Goal: Task Accomplishment & Management: Manage account settings

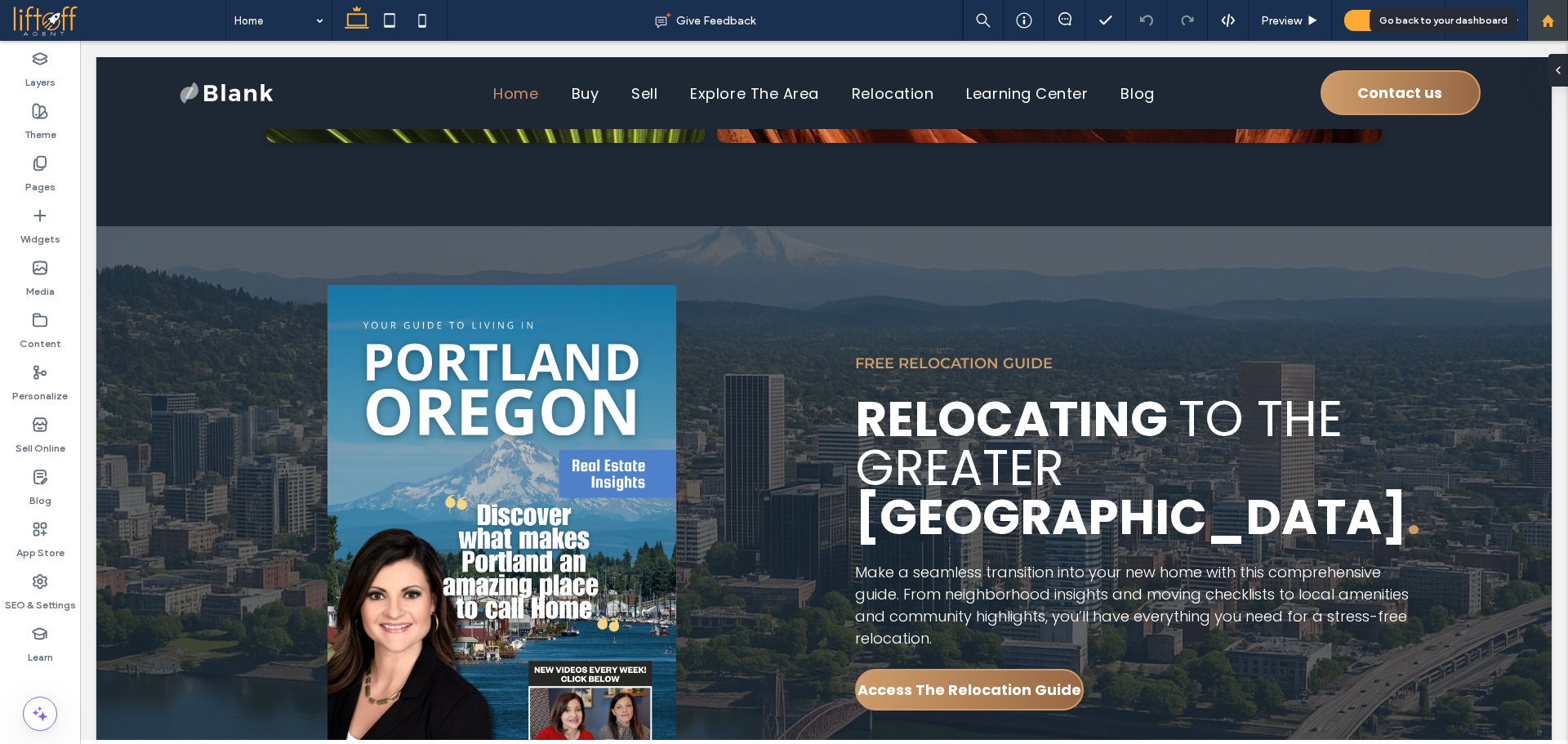
click at [1550, 21] on use at bounding box center [1547, 20] width 12 height 12
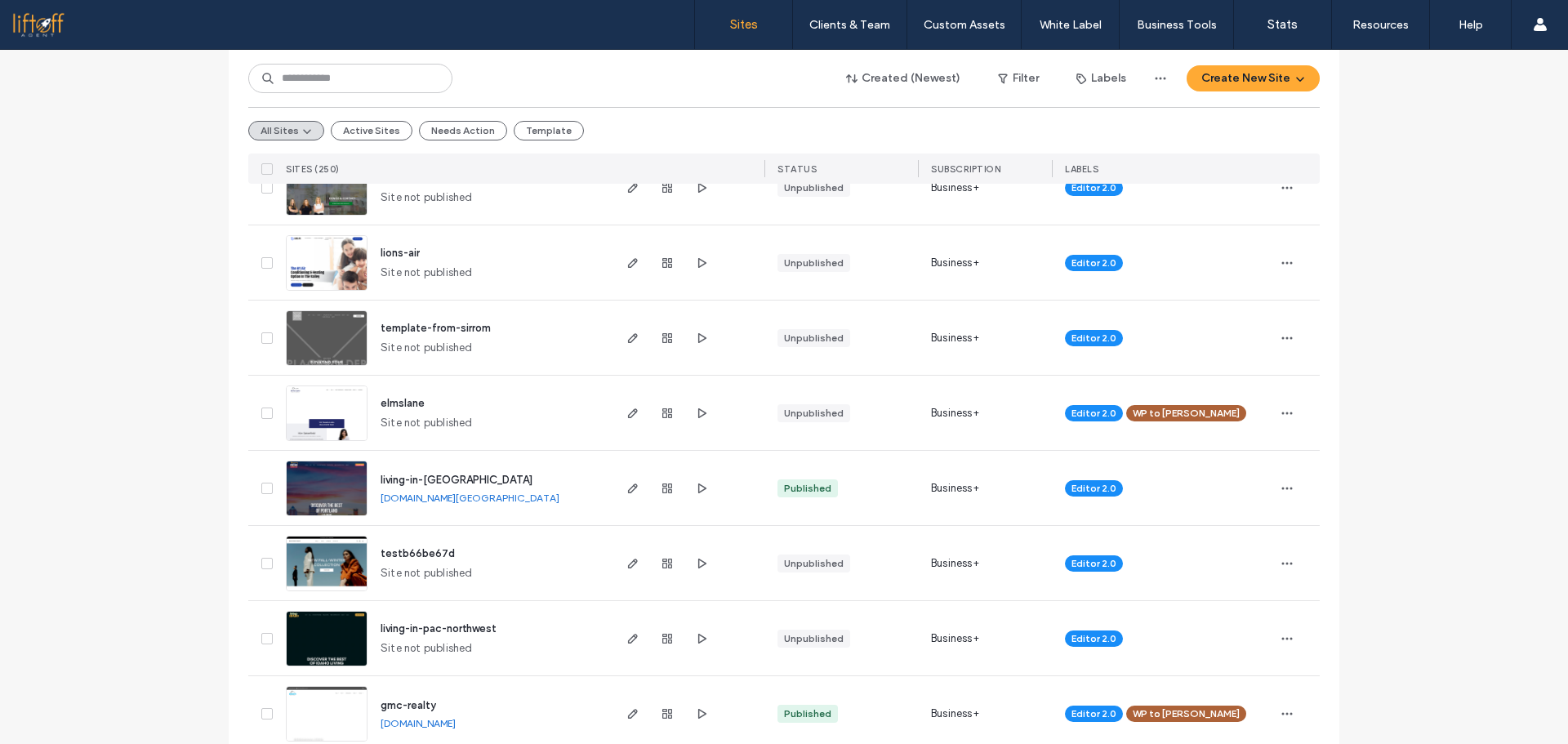
scroll to position [1201, 0]
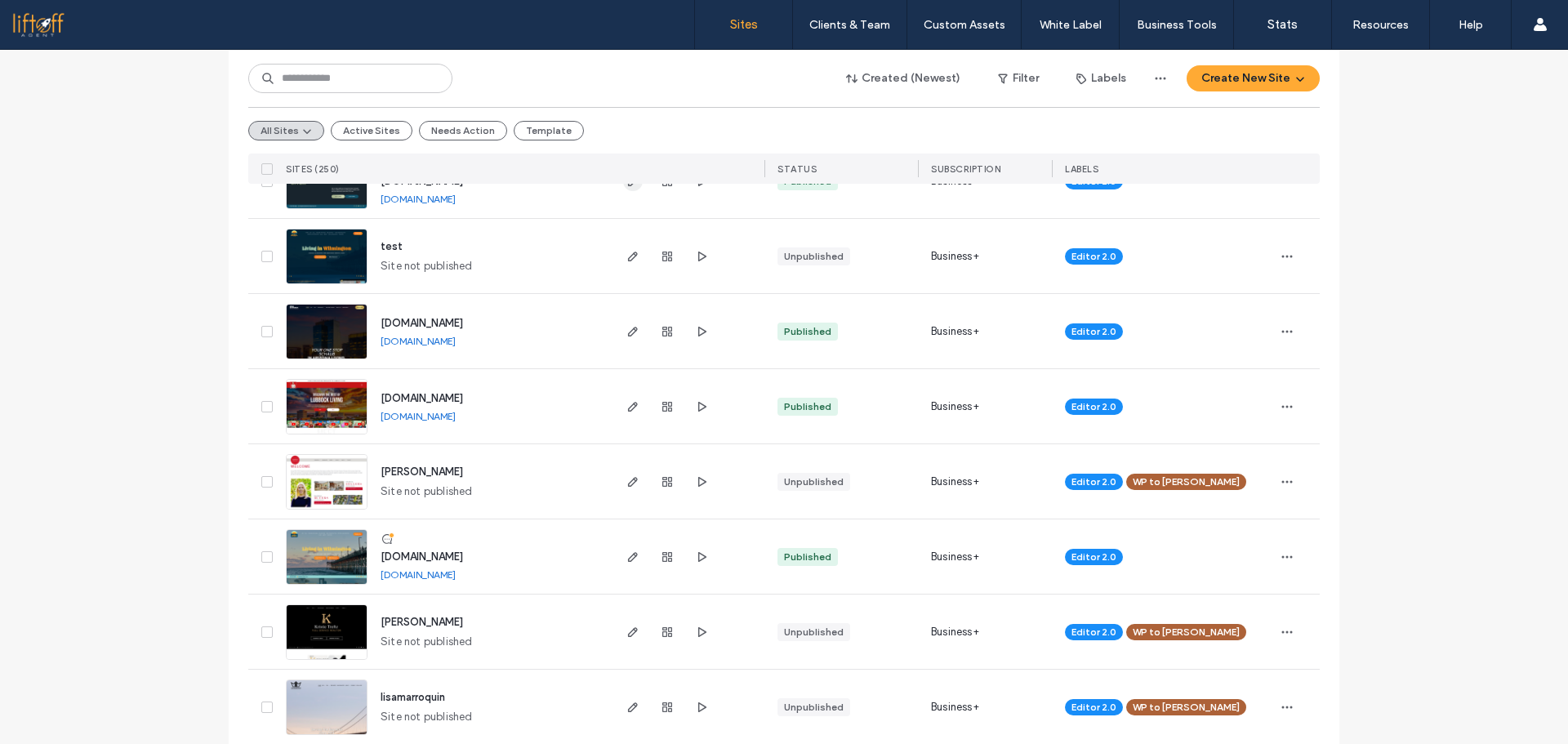
click at [628, 189] on span "button" at bounding box center [633, 181] width 20 height 20
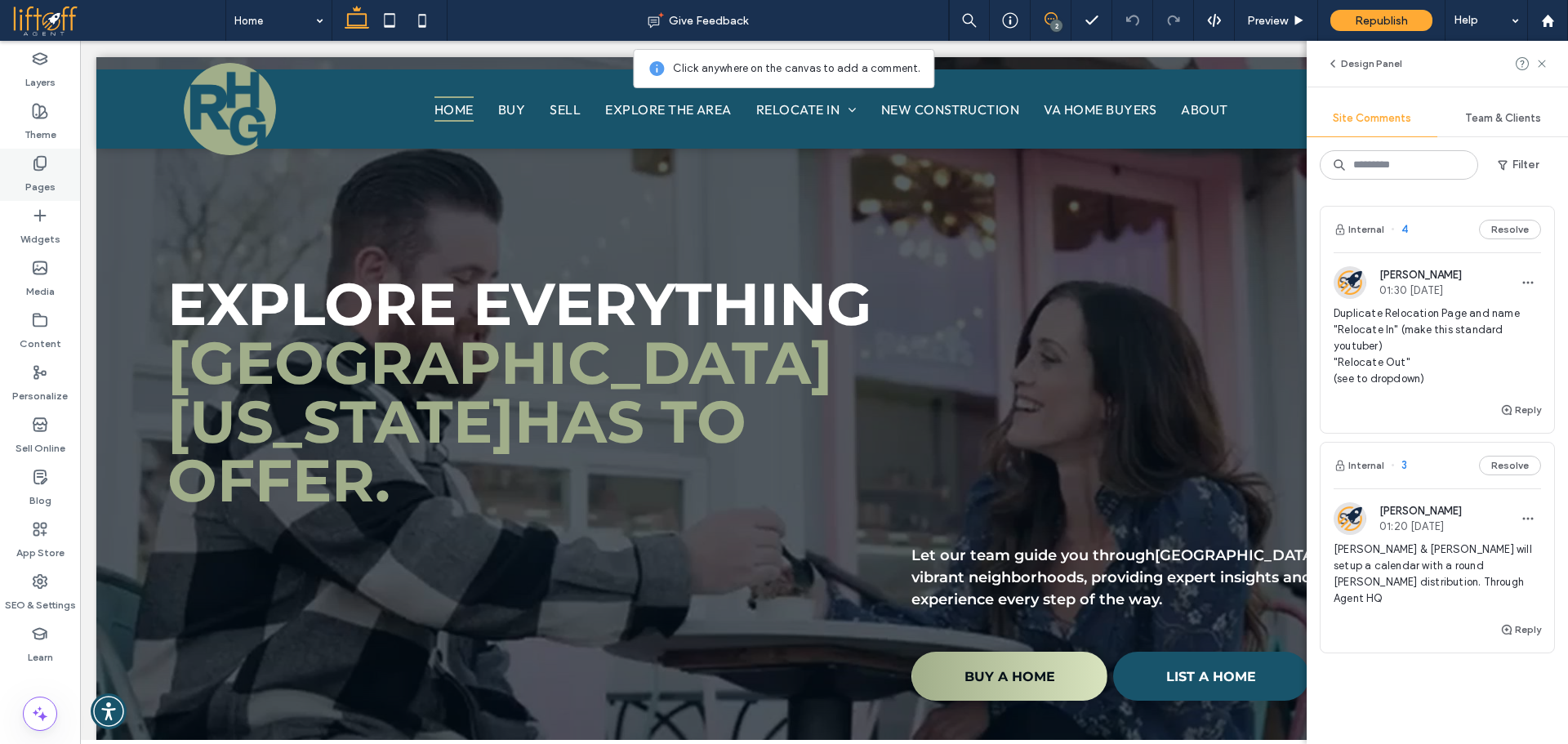
click at [50, 168] on div "Pages" at bounding box center [40, 175] width 80 height 52
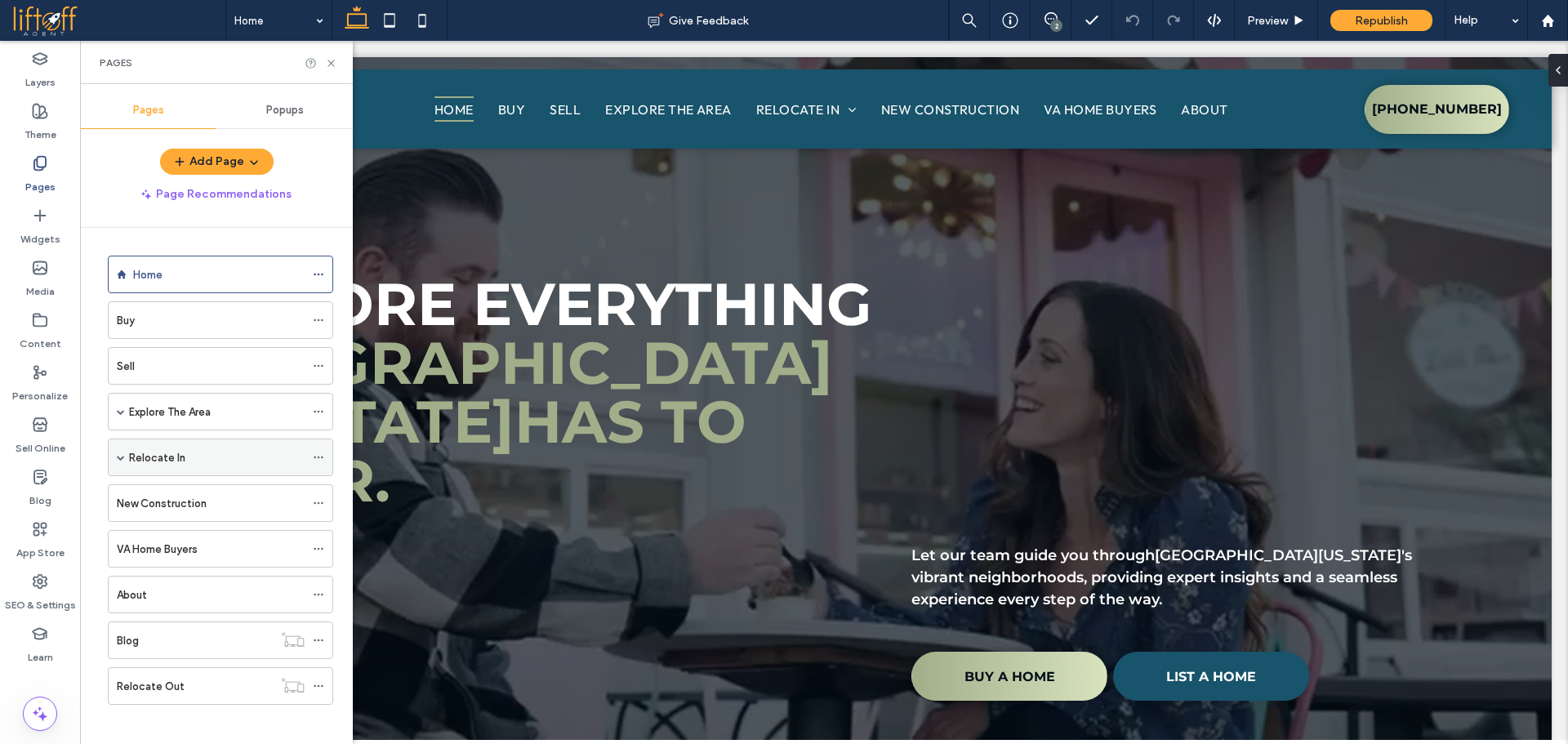
click at [120, 455] on span at bounding box center [120, 456] width 8 height 8
click at [200, 459] on div "Relocate In" at bounding box center [216, 458] width 176 height 17
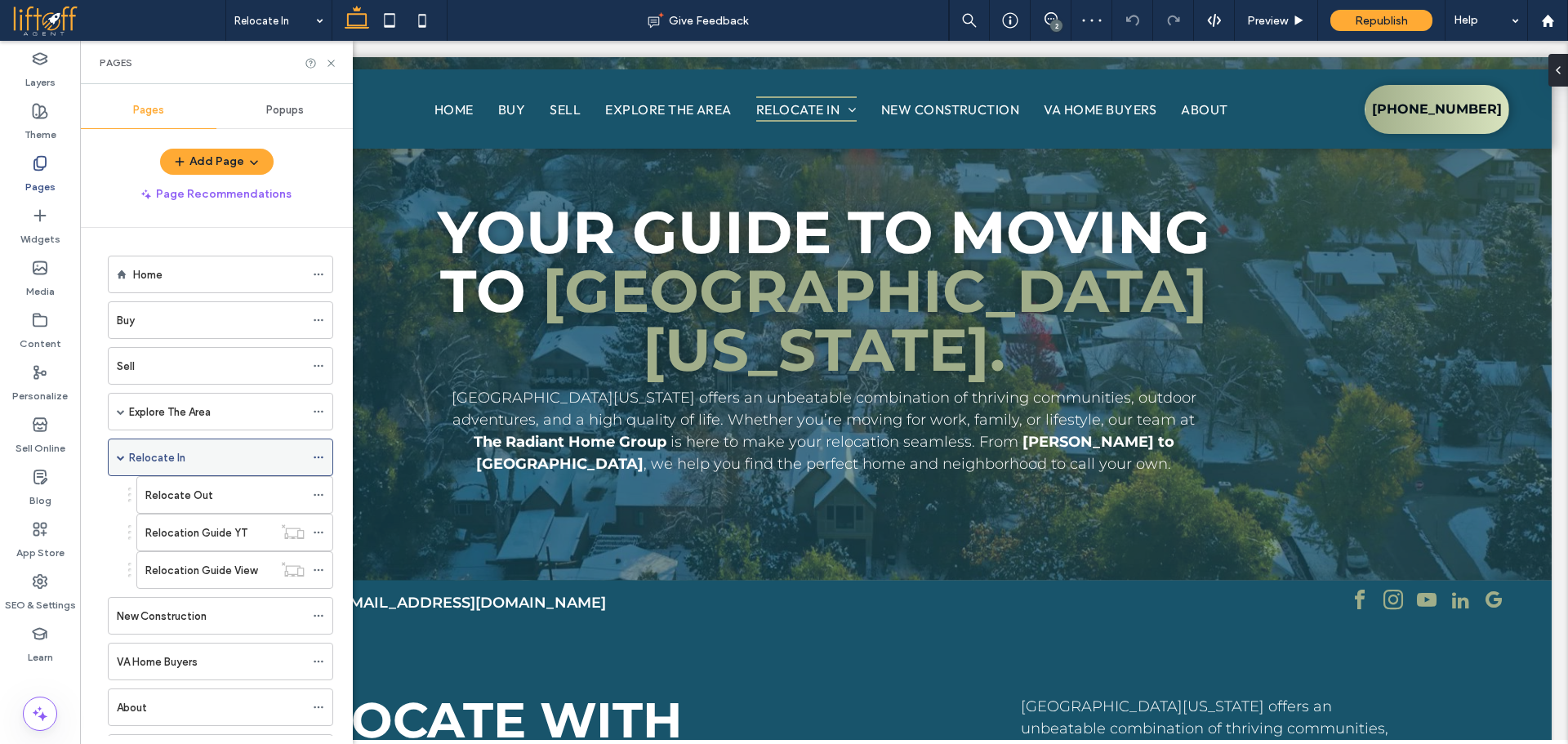
click at [317, 462] on icon at bounding box center [318, 457] width 11 height 11
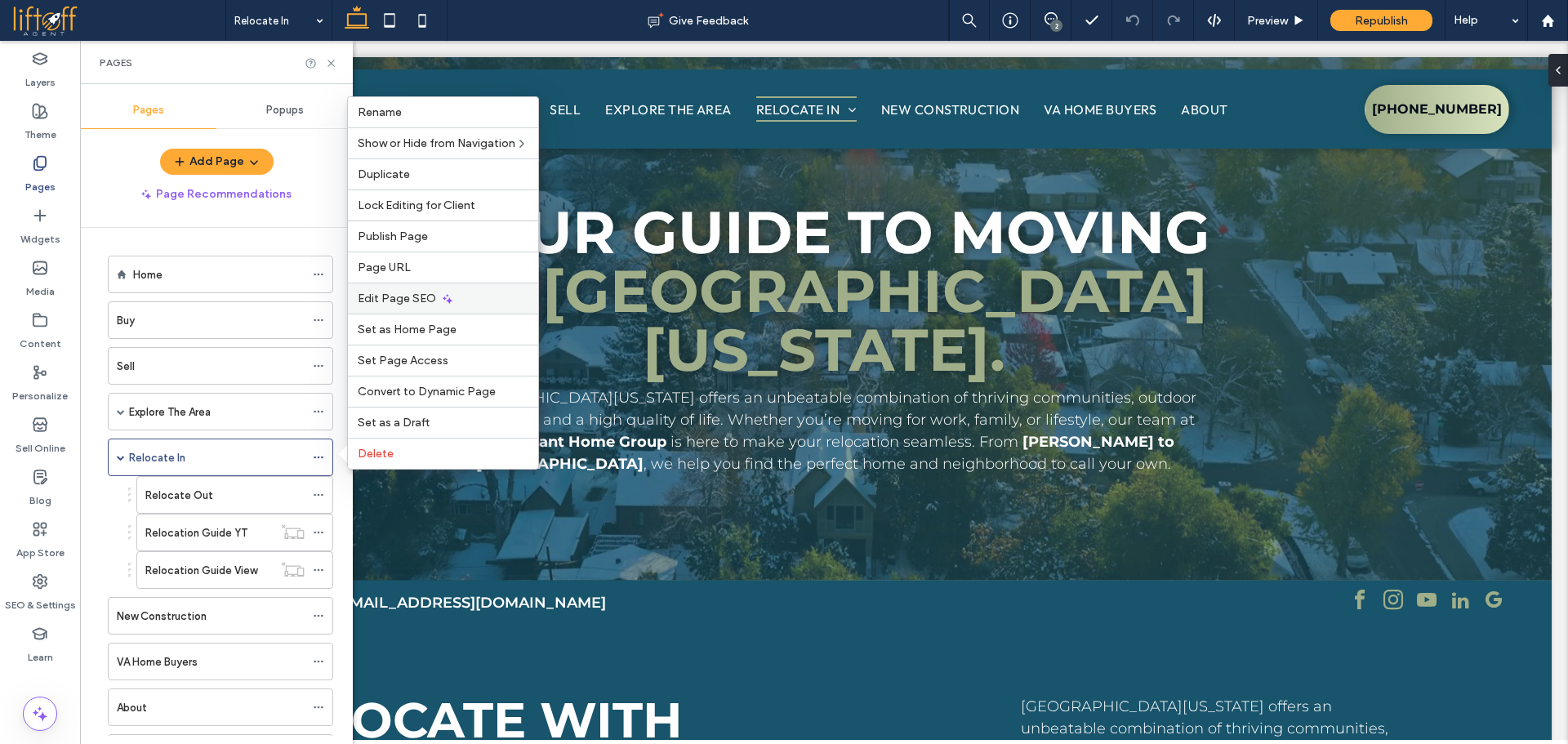
click at [443, 300] on icon at bounding box center [447, 298] width 13 height 13
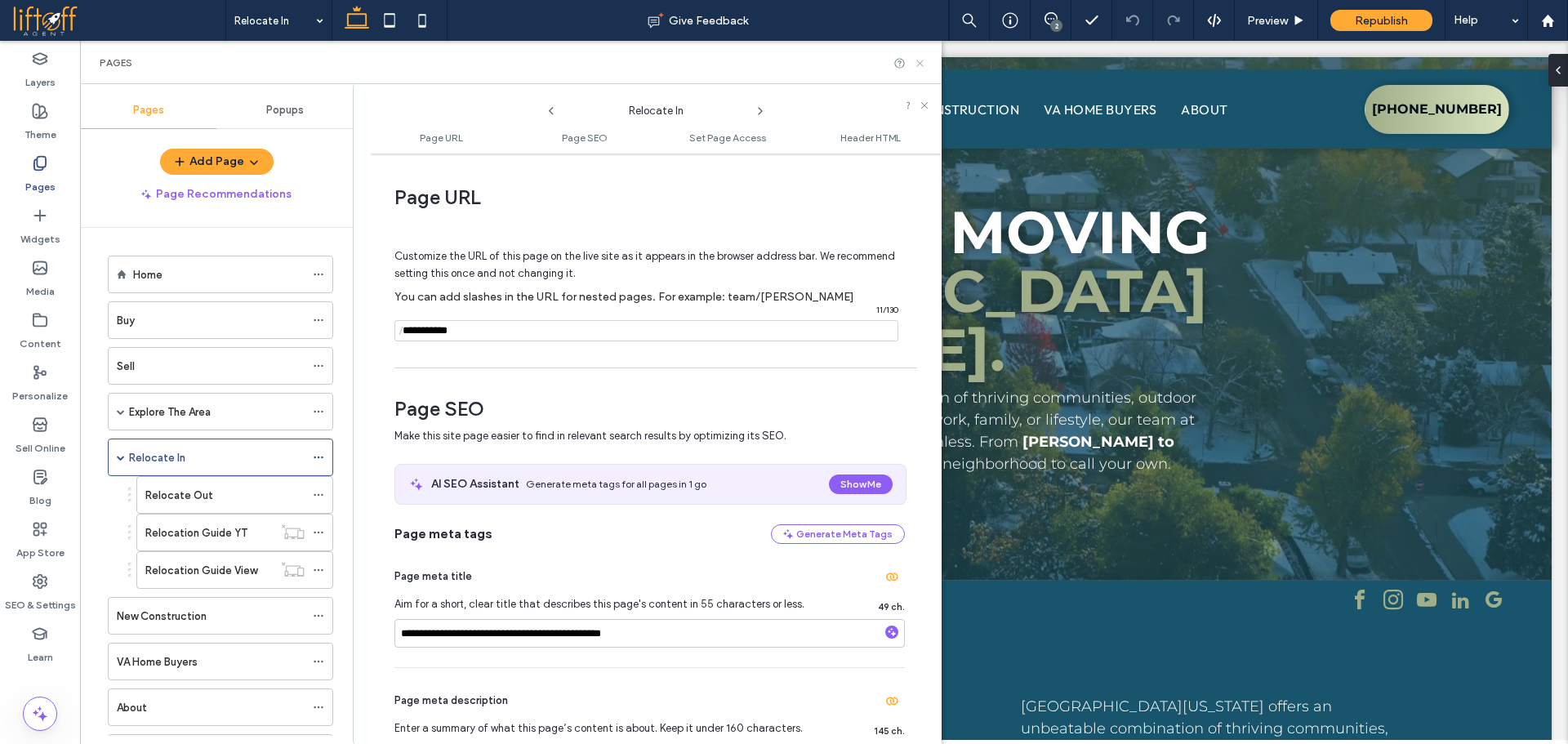
click at [917, 61] on icon at bounding box center [920, 63] width 12 height 12
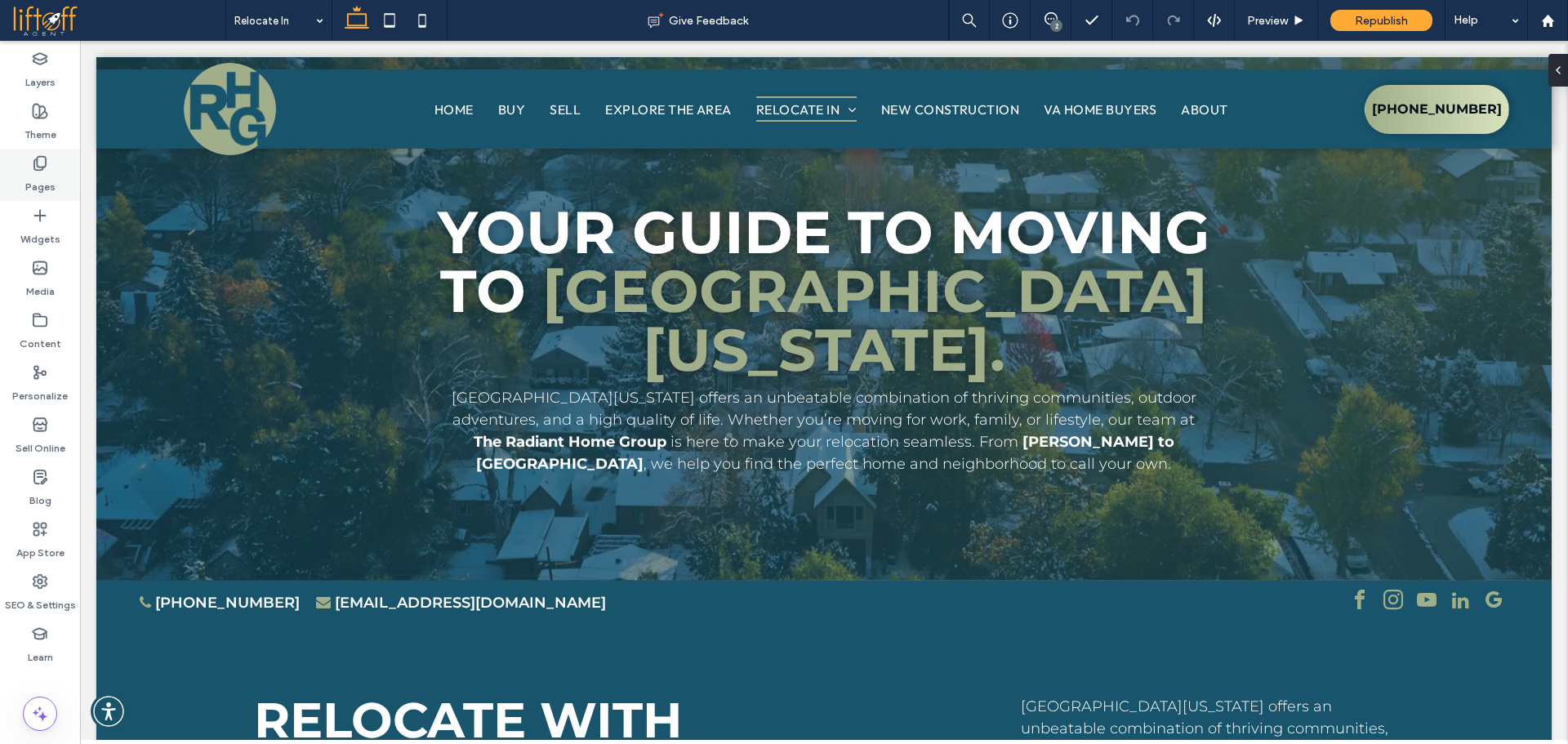
click at [30, 180] on label "Pages" at bounding box center [40, 183] width 30 height 23
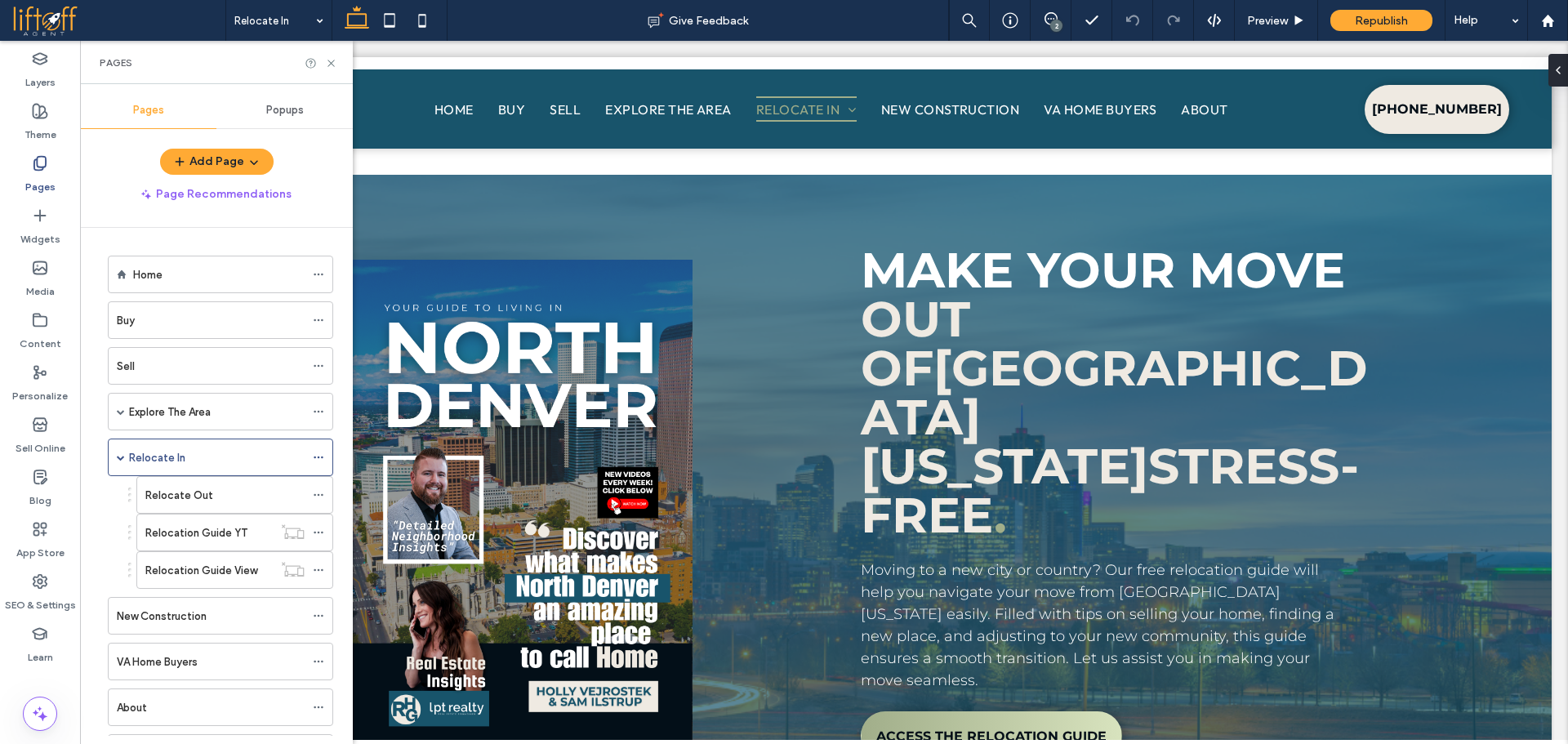
scroll to position [1416, 0]
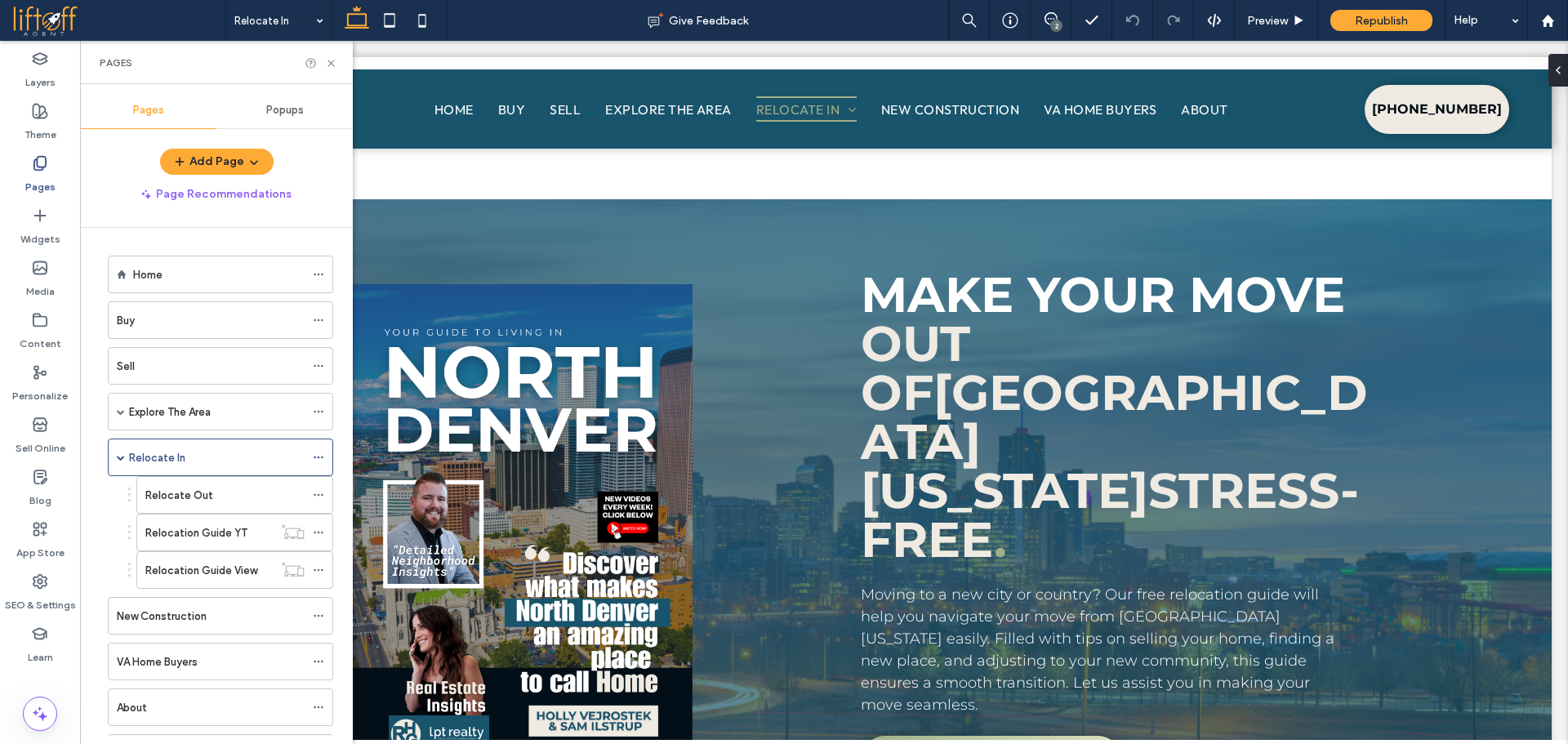
click at [42, 179] on label "Pages" at bounding box center [40, 183] width 30 height 23
click at [150, 262] on div "Home" at bounding box center [218, 274] width 171 height 36
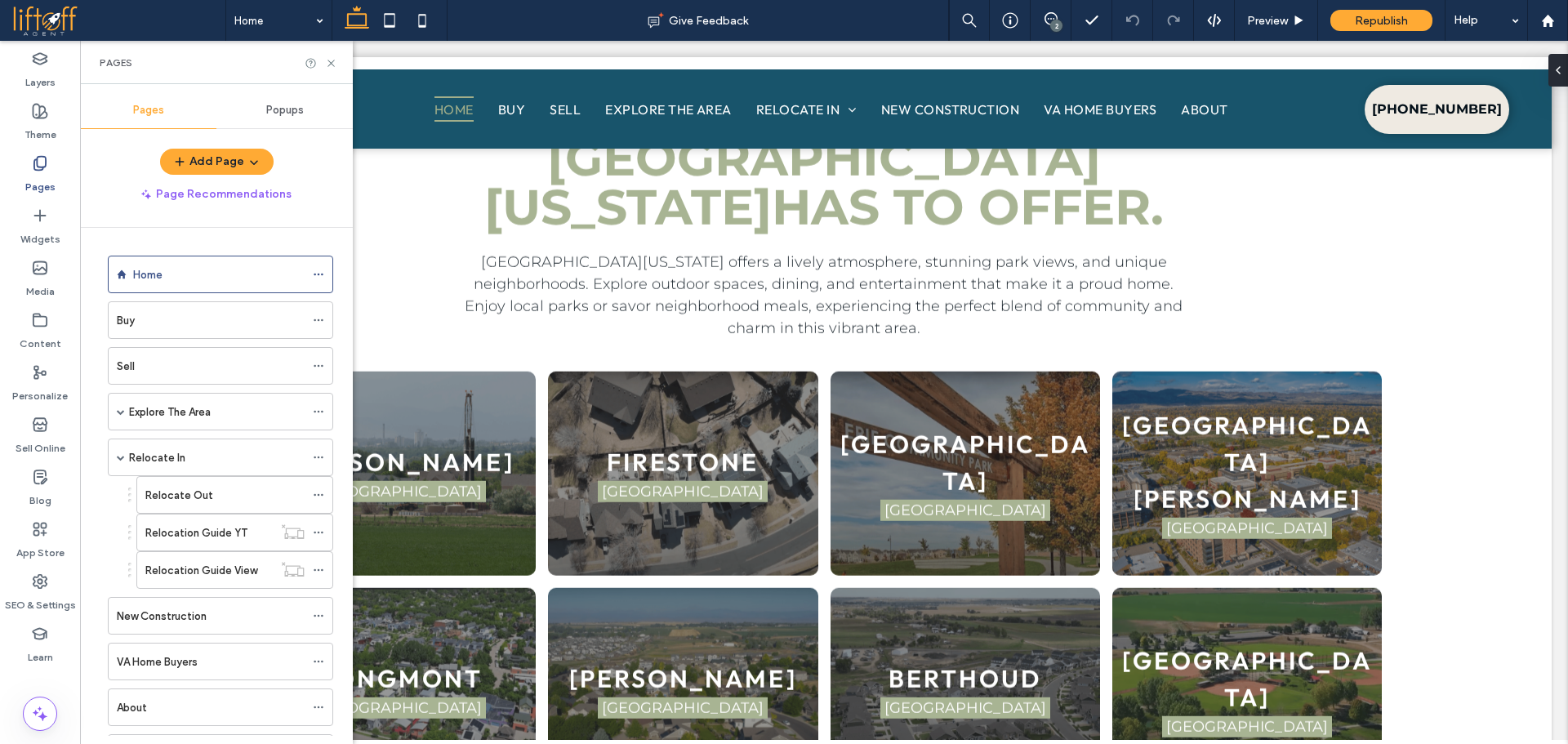
scroll to position [5438, 0]
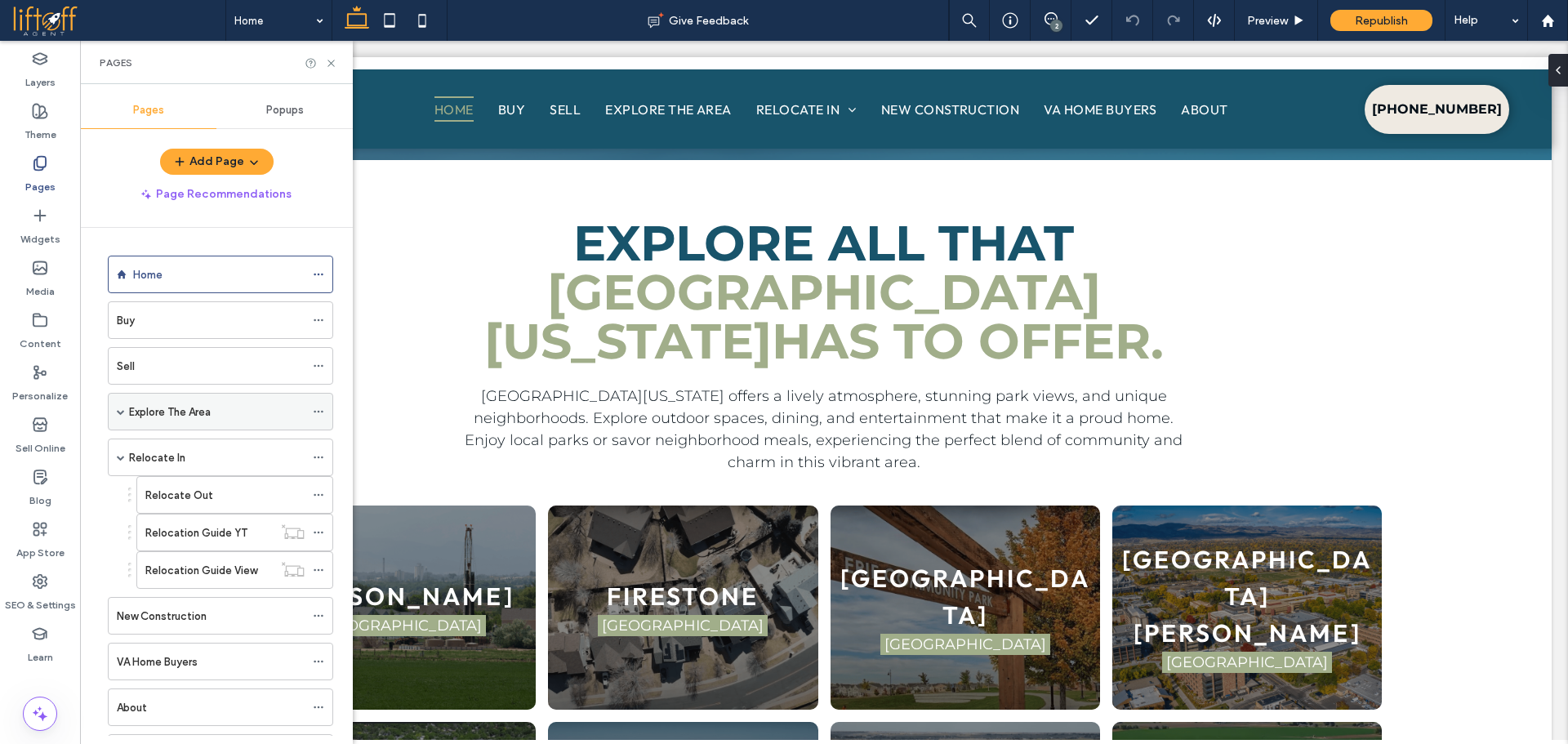
click at [245, 416] on div "Explore The Area" at bounding box center [216, 412] width 176 height 17
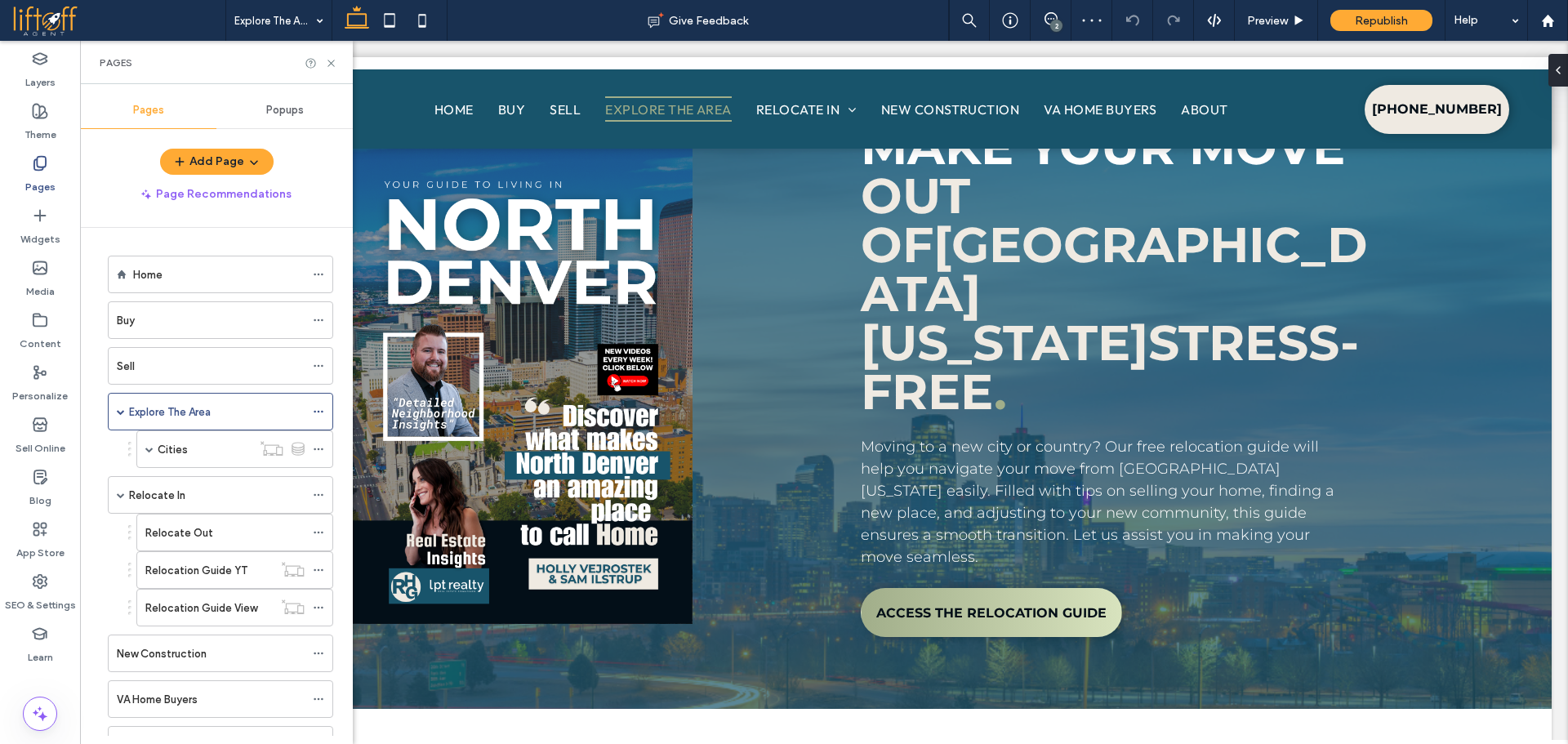
scroll to position [2111, 0]
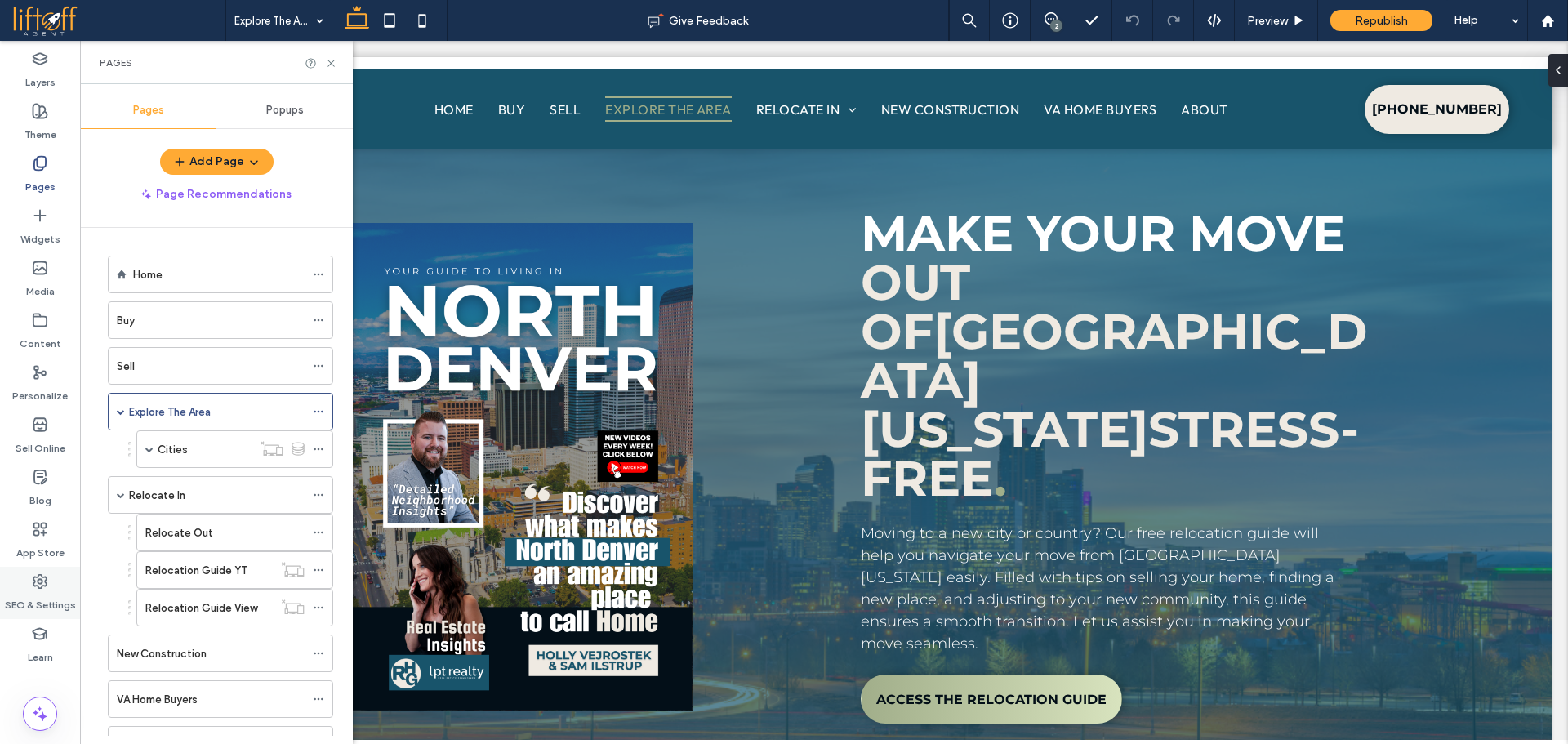
click at [43, 601] on label "SEO & Settings" at bounding box center [41, 601] width 71 height 23
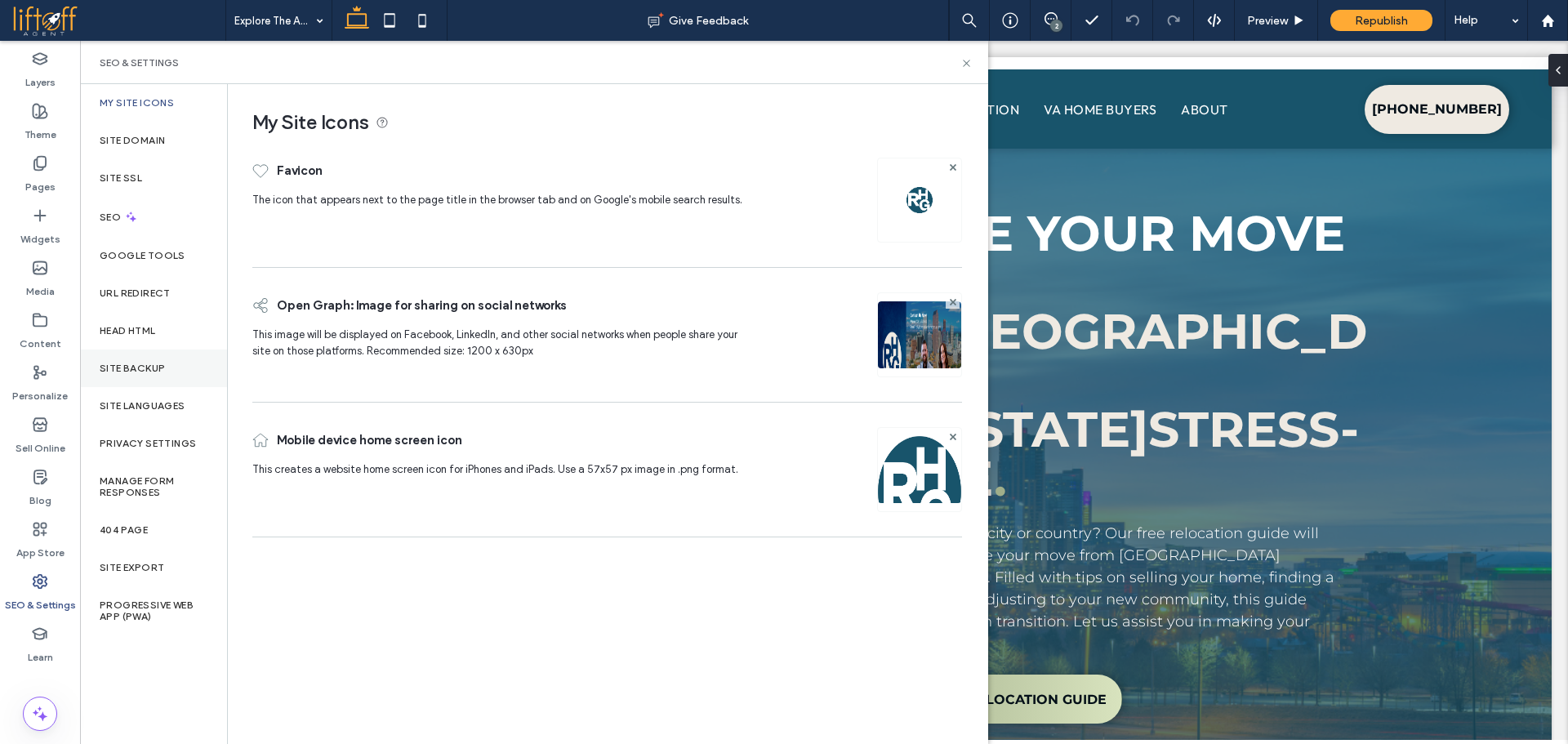
click at [168, 378] on div "Site Backup" at bounding box center [153, 368] width 147 height 37
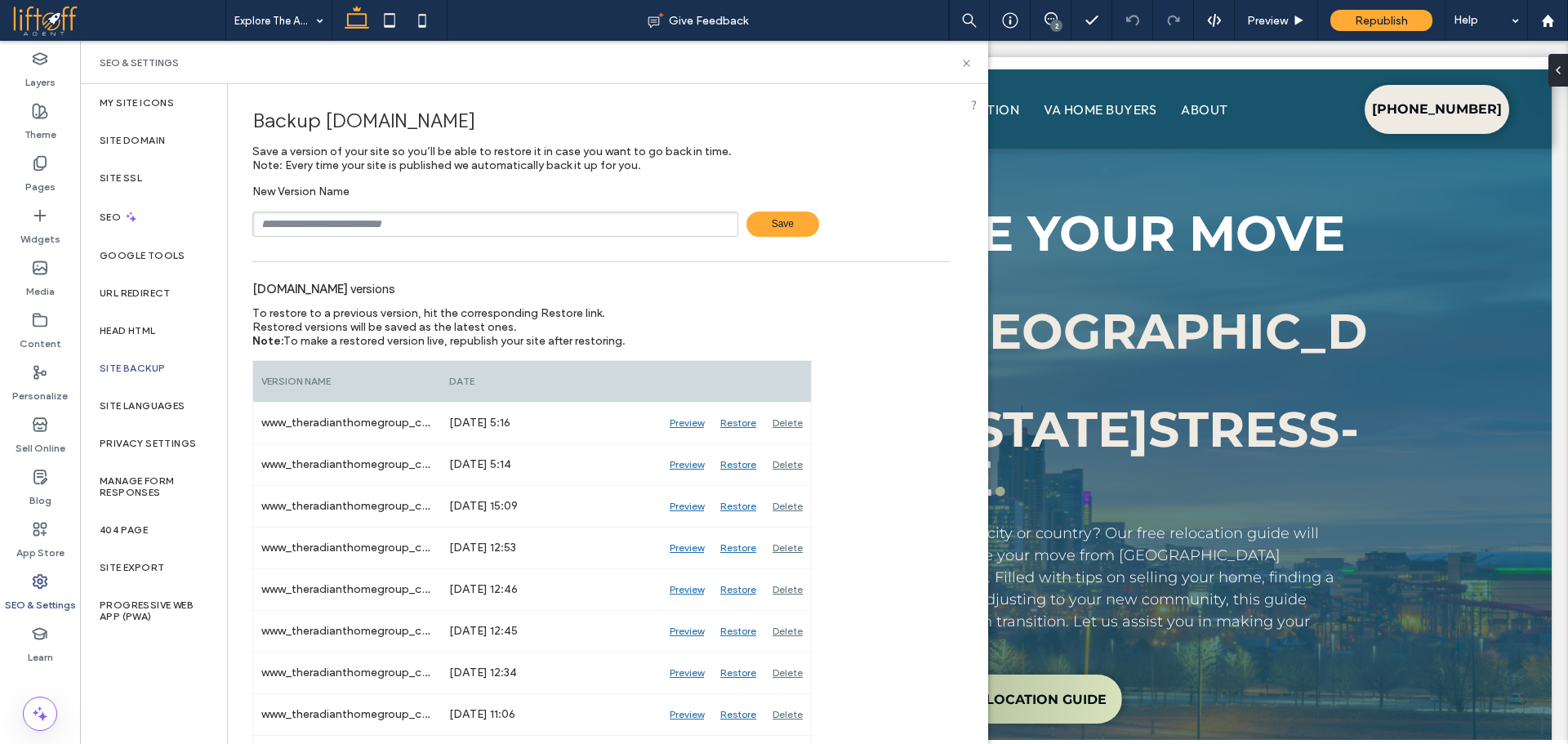
scroll to position [577, 0]
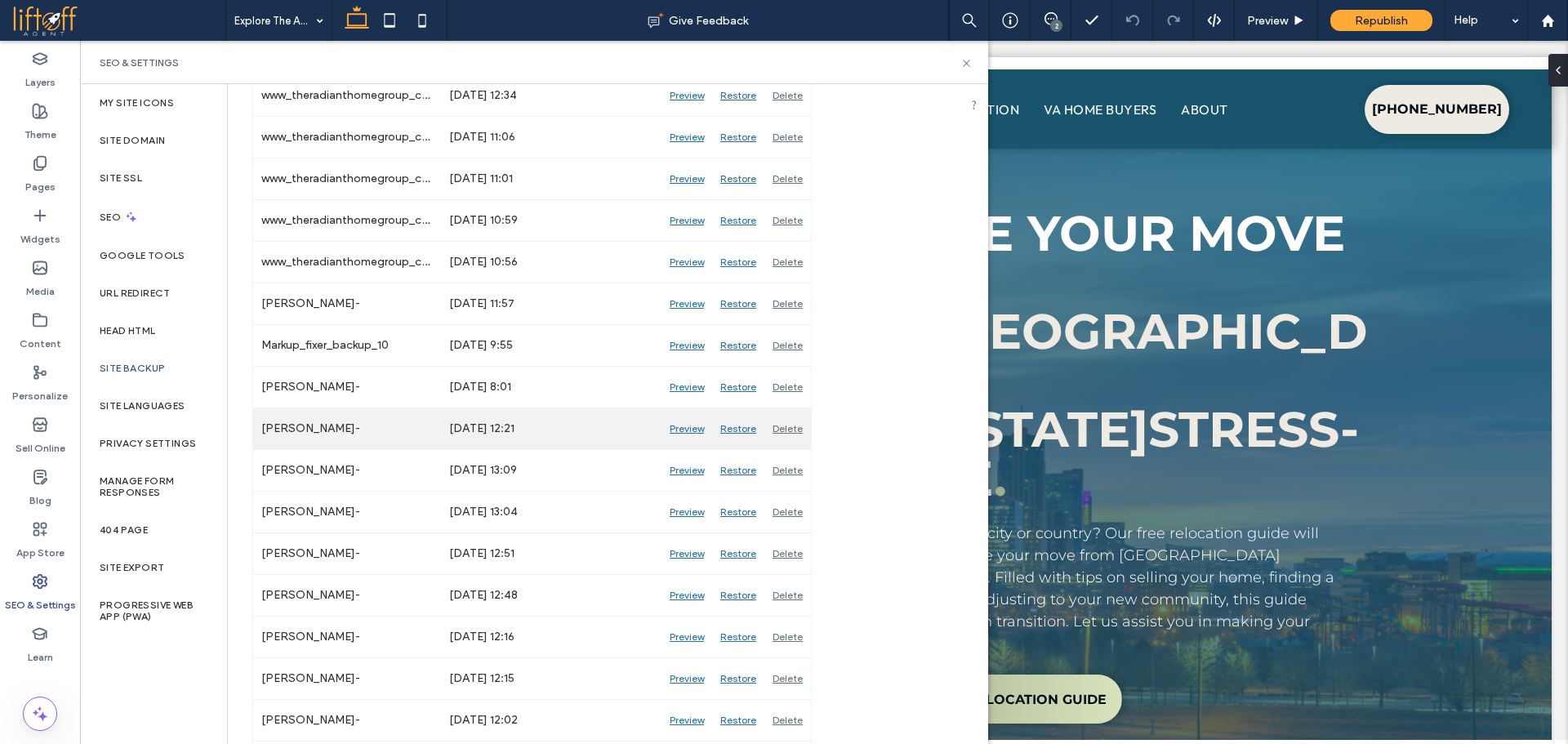
click at [689, 434] on div "Preview" at bounding box center [687, 428] width 50 height 41
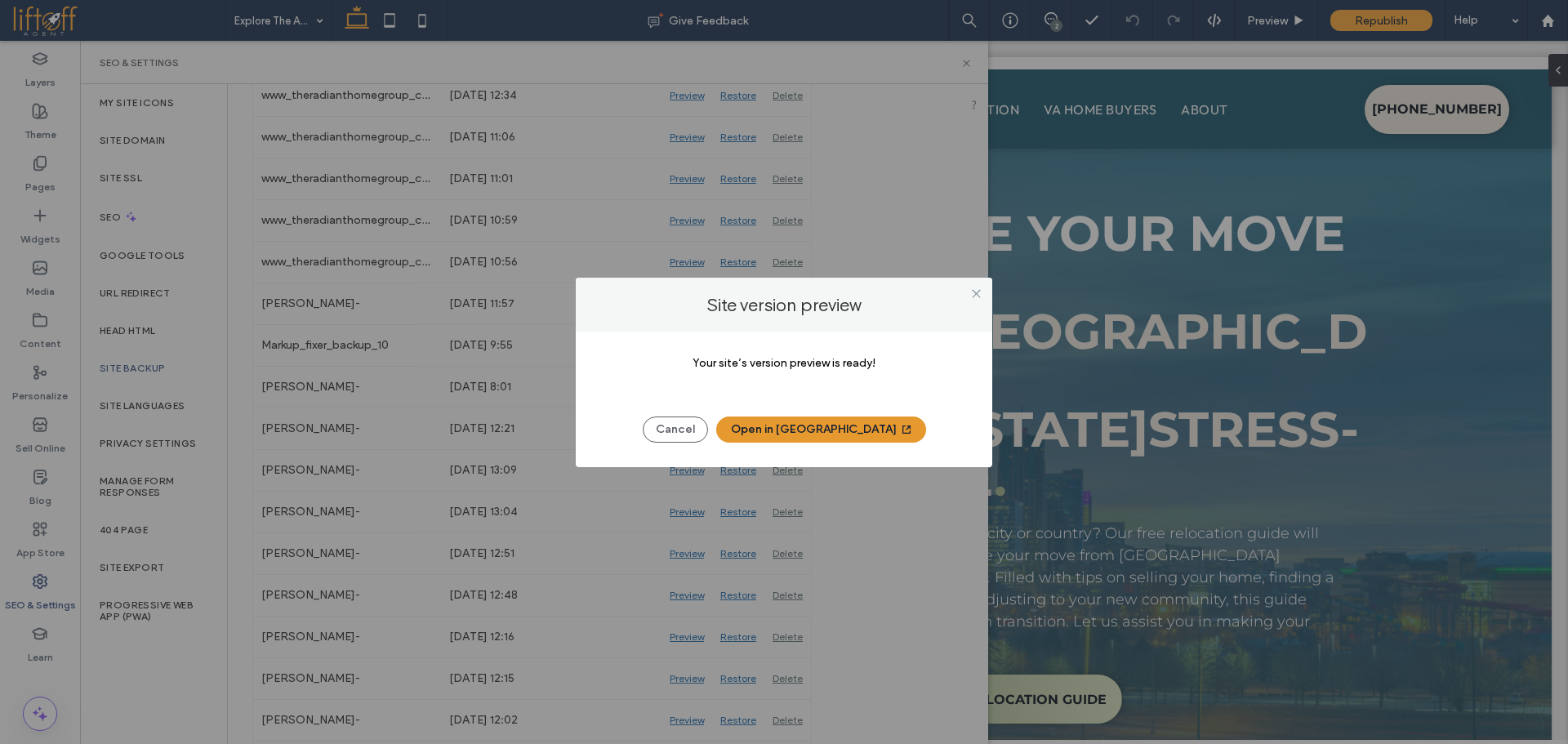
click at [793, 428] on button "Open in [GEOGRAPHIC_DATA]" at bounding box center [821, 429] width 209 height 26
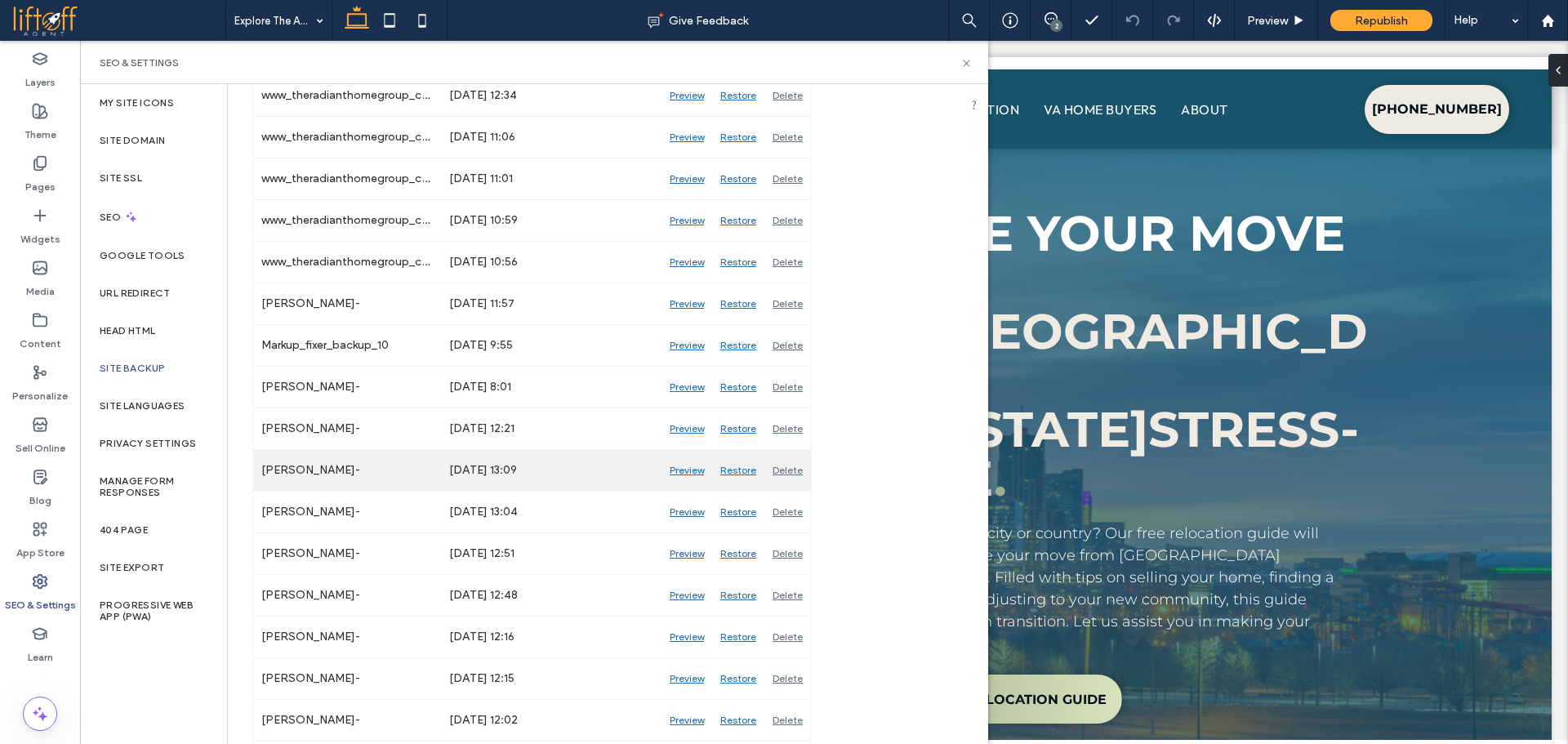
click at [692, 472] on div "Preview" at bounding box center [687, 470] width 50 height 41
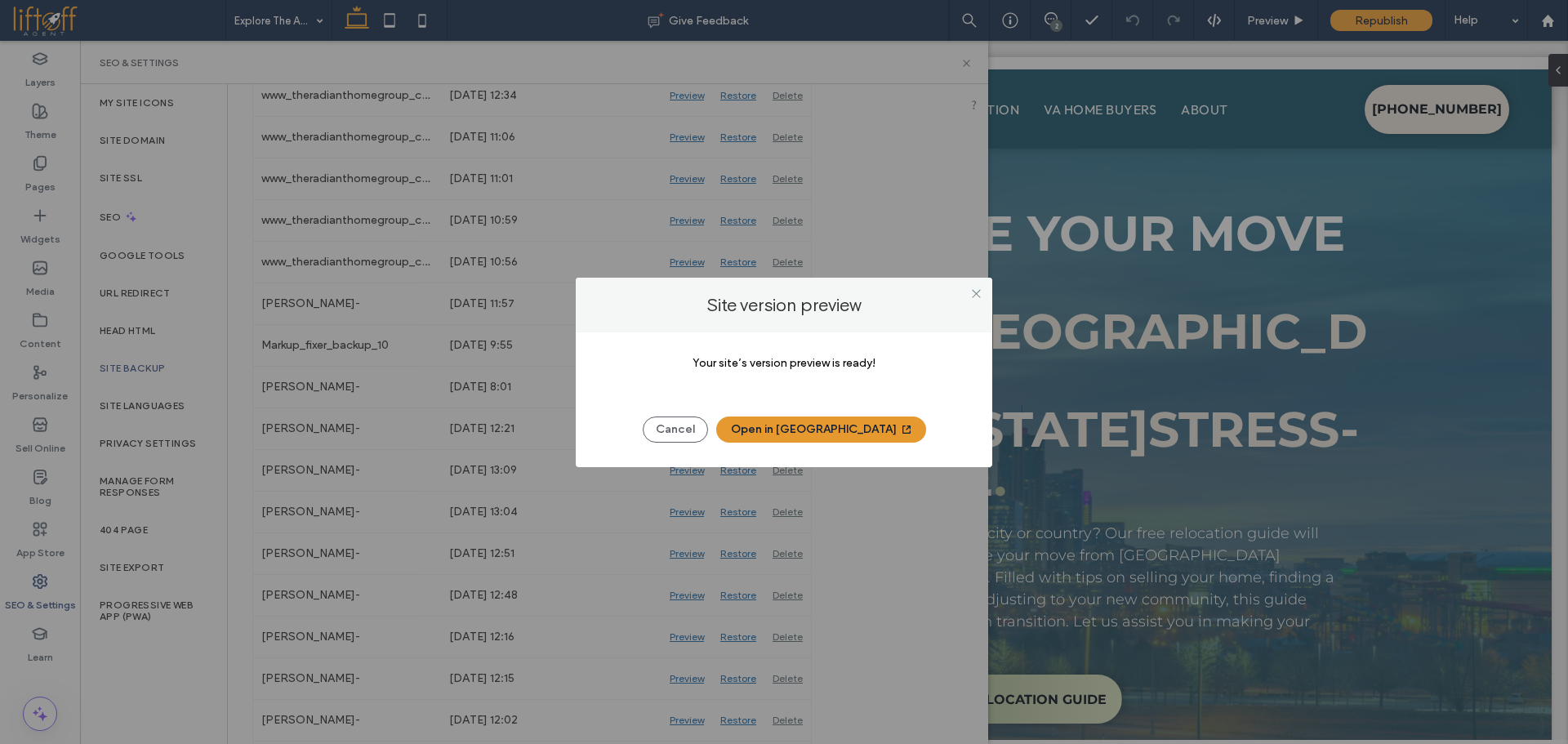
click at [826, 433] on button "Open in [GEOGRAPHIC_DATA]" at bounding box center [821, 429] width 209 height 26
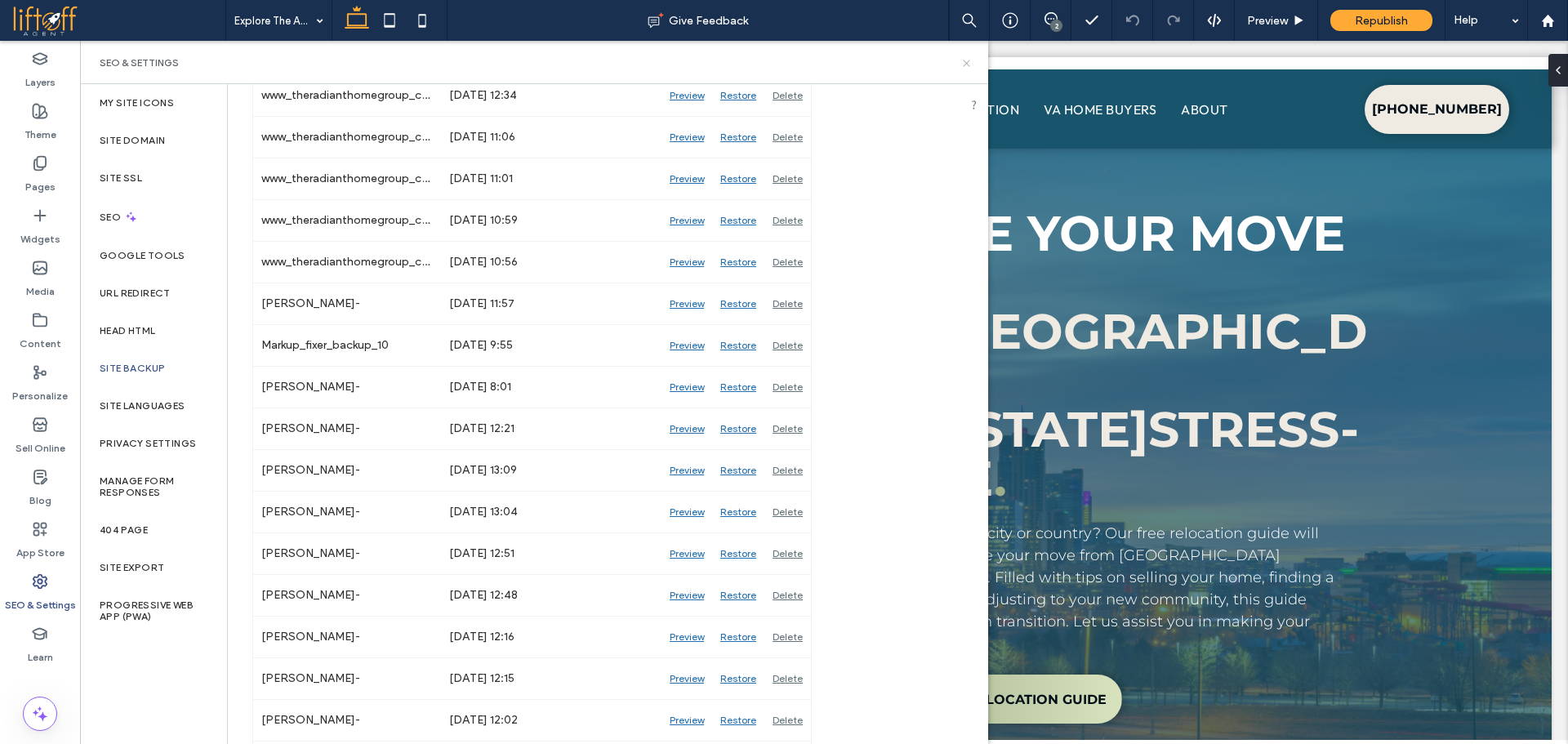
click at [970, 63] on icon at bounding box center [967, 63] width 12 height 12
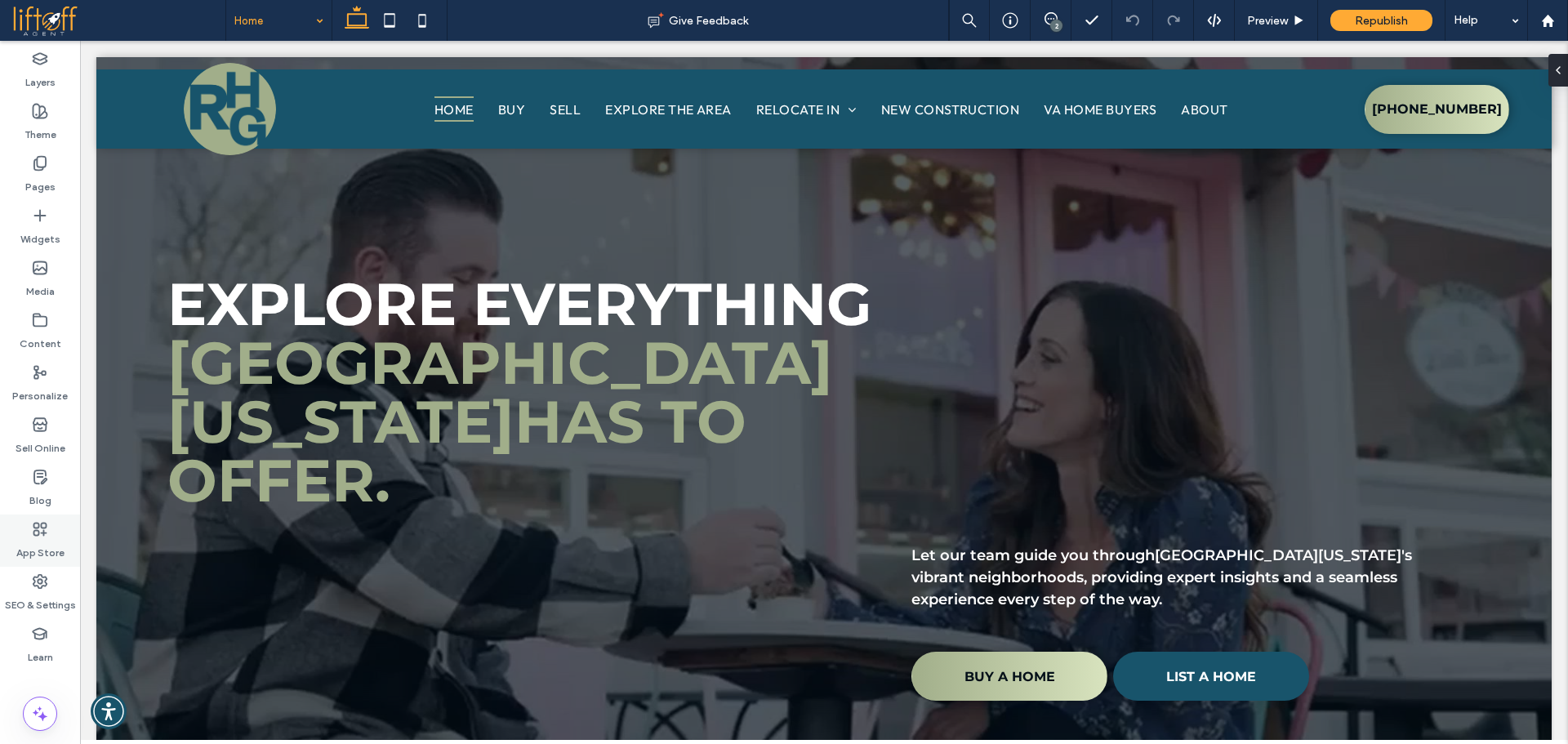
drag, startPoint x: 48, startPoint y: 591, endPoint x: 74, endPoint y: 564, distance: 37.5
click at [48, 591] on label "SEO & Settings" at bounding box center [41, 601] width 71 height 23
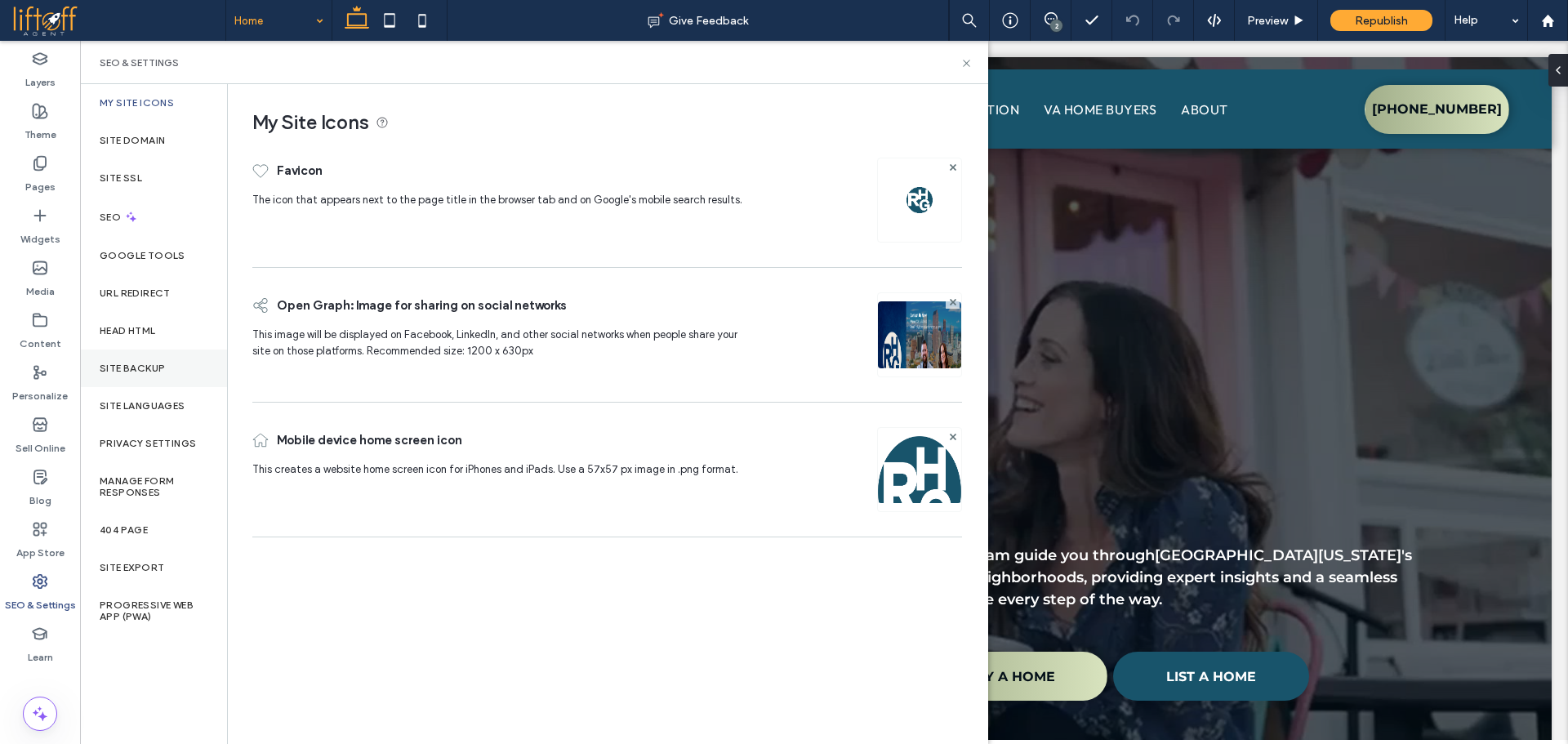
click at [170, 370] on div "Site Backup" at bounding box center [153, 368] width 147 height 37
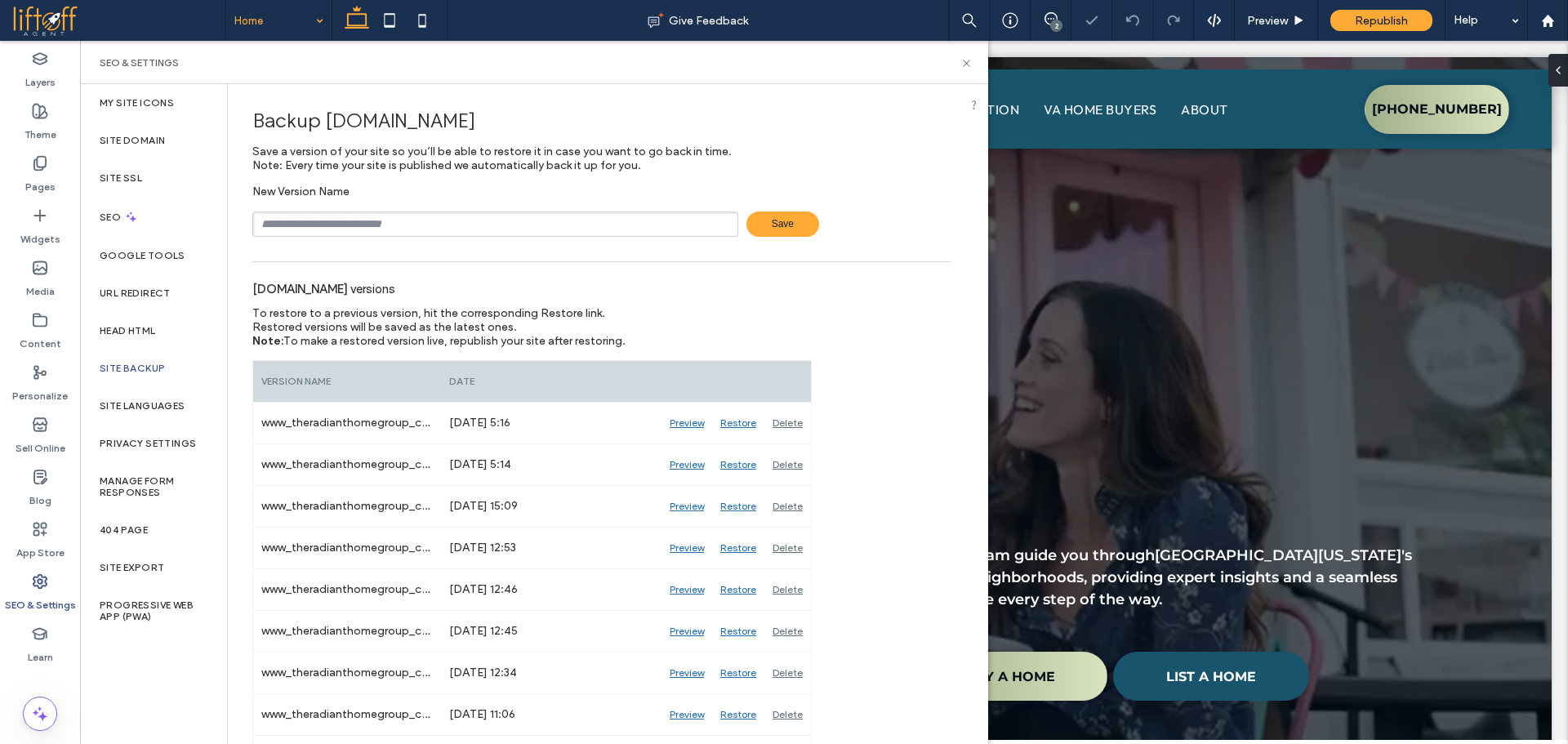
scroll to position [700, 0]
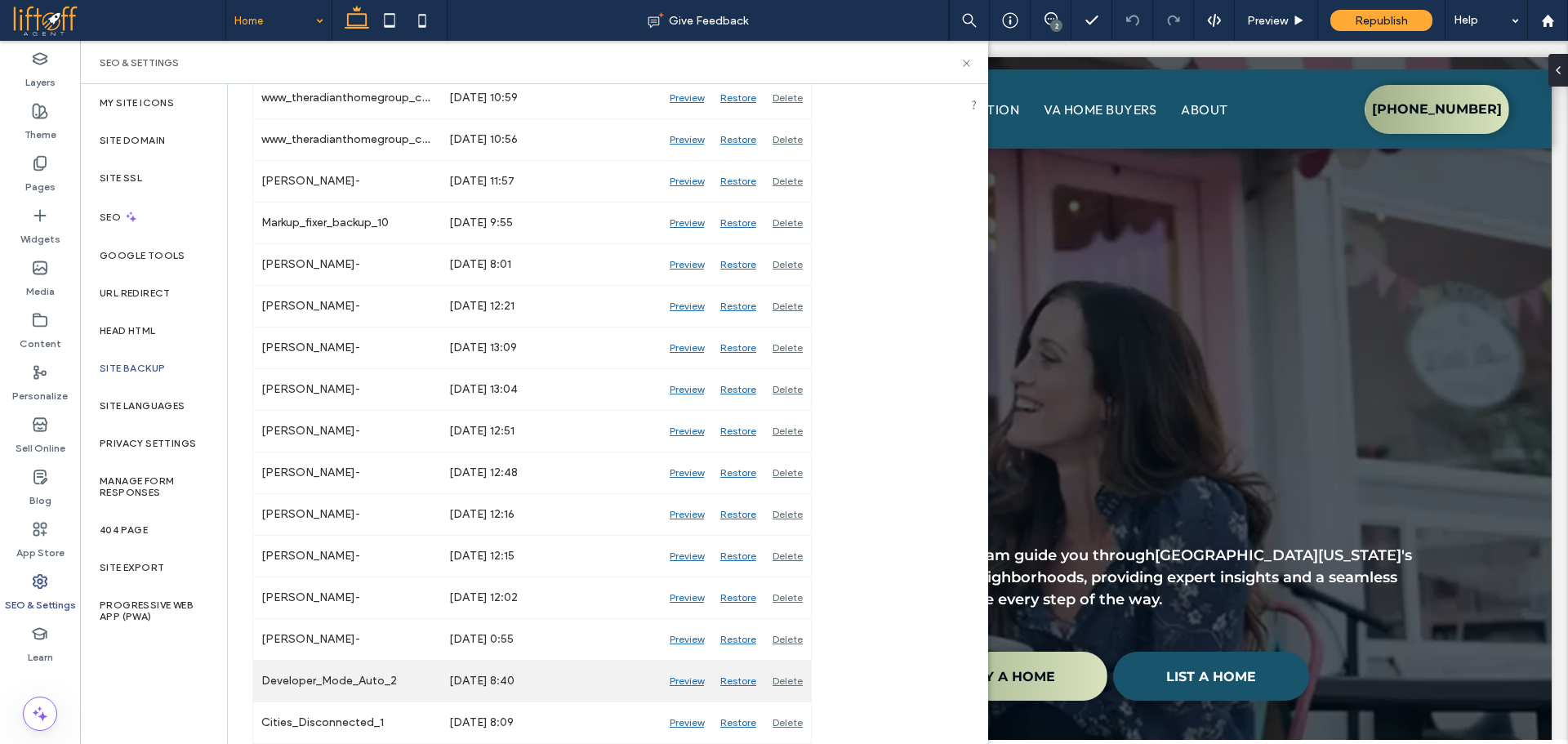
click at [692, 675] on div "Preview" at bounding box center [687, 681] width 50 height 41
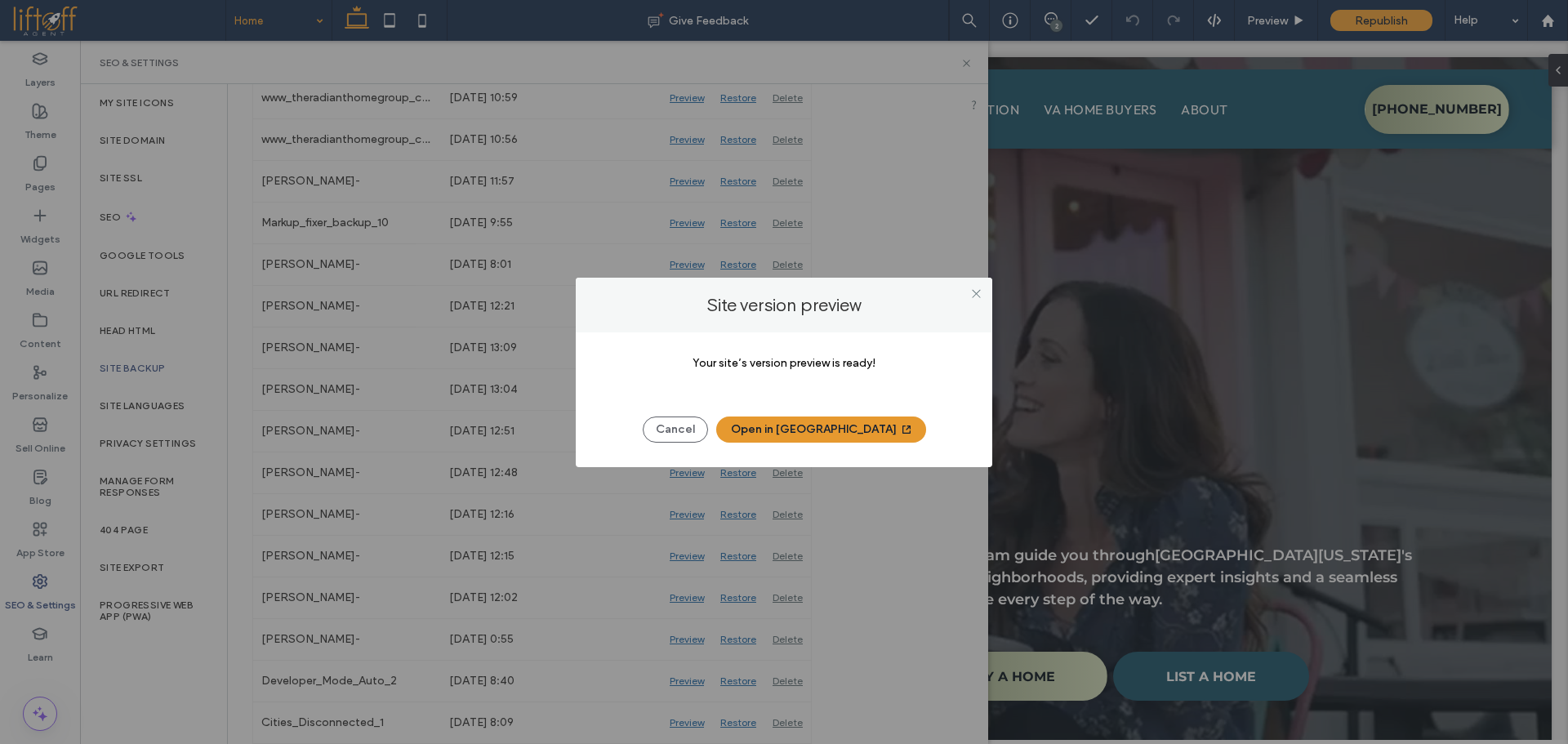
click at [845, 433] on button "Open in [GEOGRAPHIC_DATA]" at bounding box center [821, 429] width 209 height 26
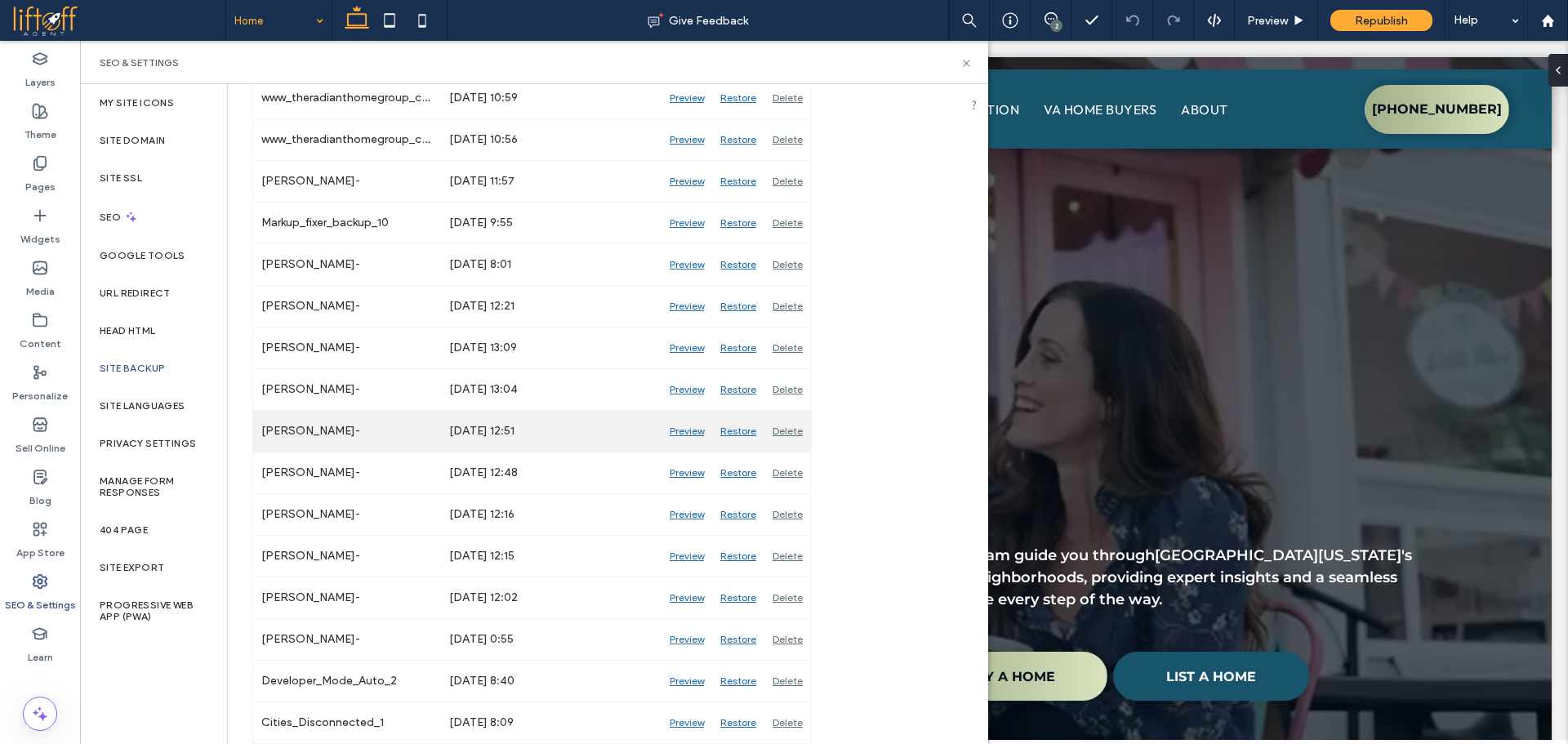
click at [683, 436] on div "Preview" at bounding box center [687, 431] width 50 height 41
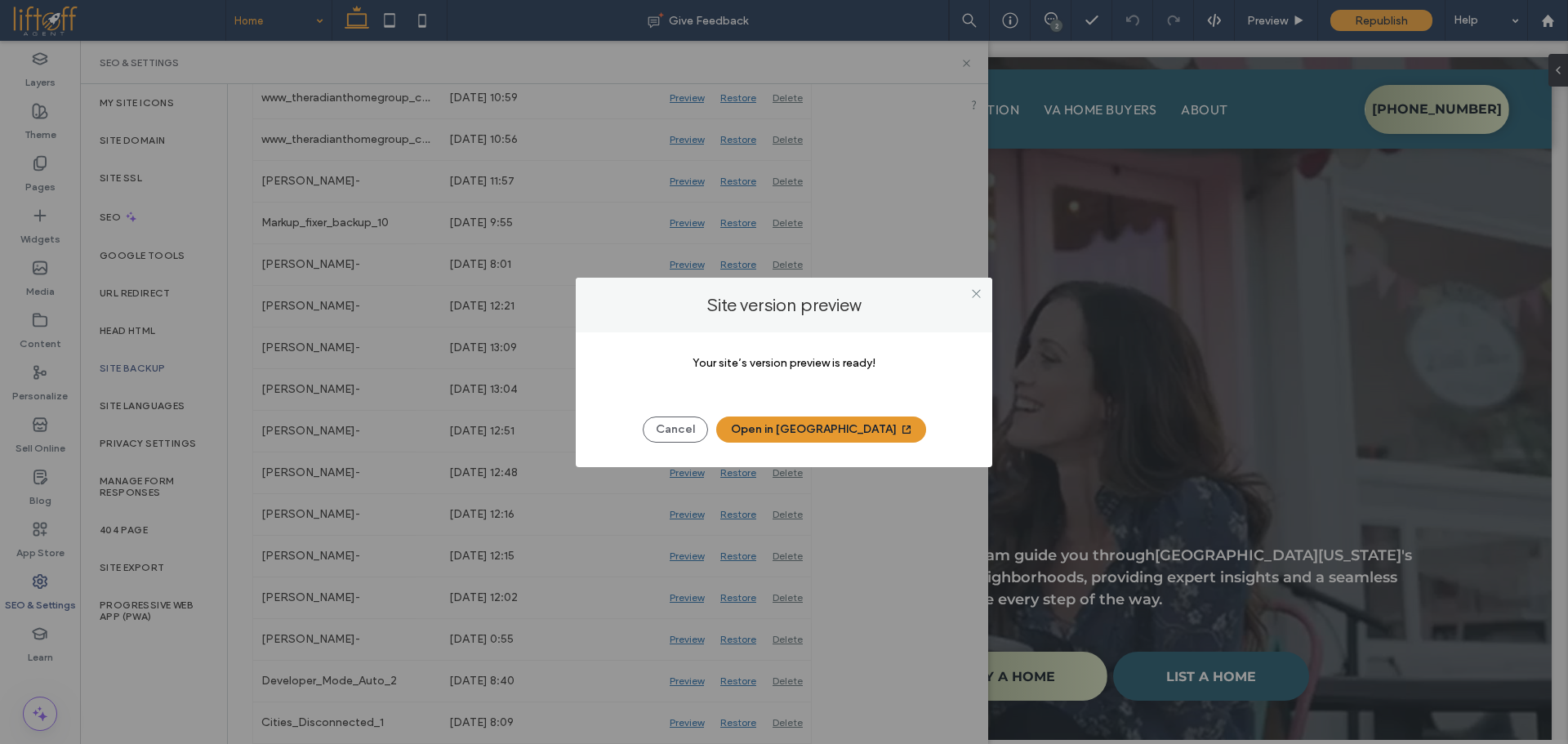
click at [846, 428] on button "Open in [GEOGRAPHIC_DATA]" at bounding box center [821, 429] width 209 height 26
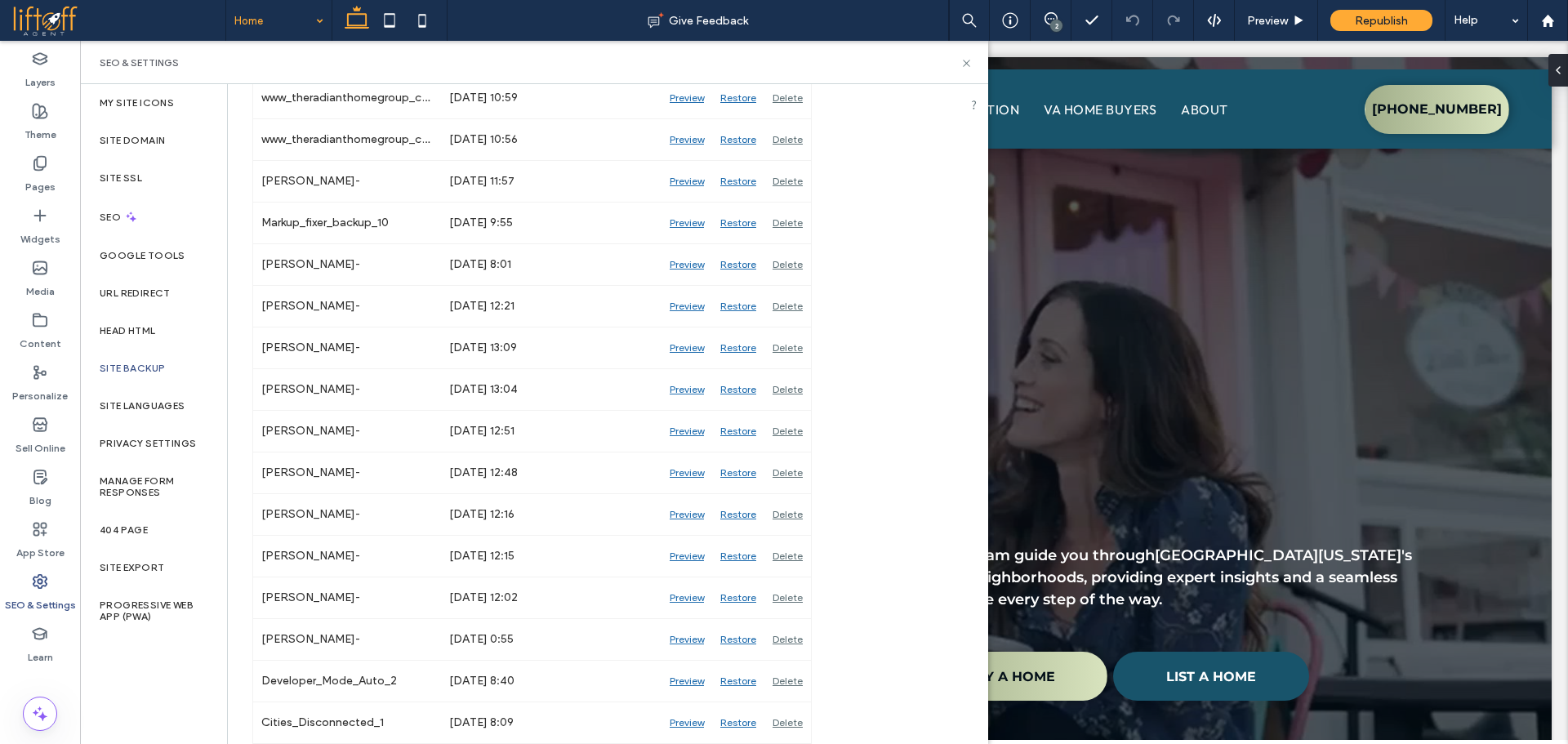
click at [960, 64] on div "SEO & Settings" at bounding box center [535, 63] width 869 height 13
click at [967, 64] on icon at bounding box center [967, 63] width 12 height 12
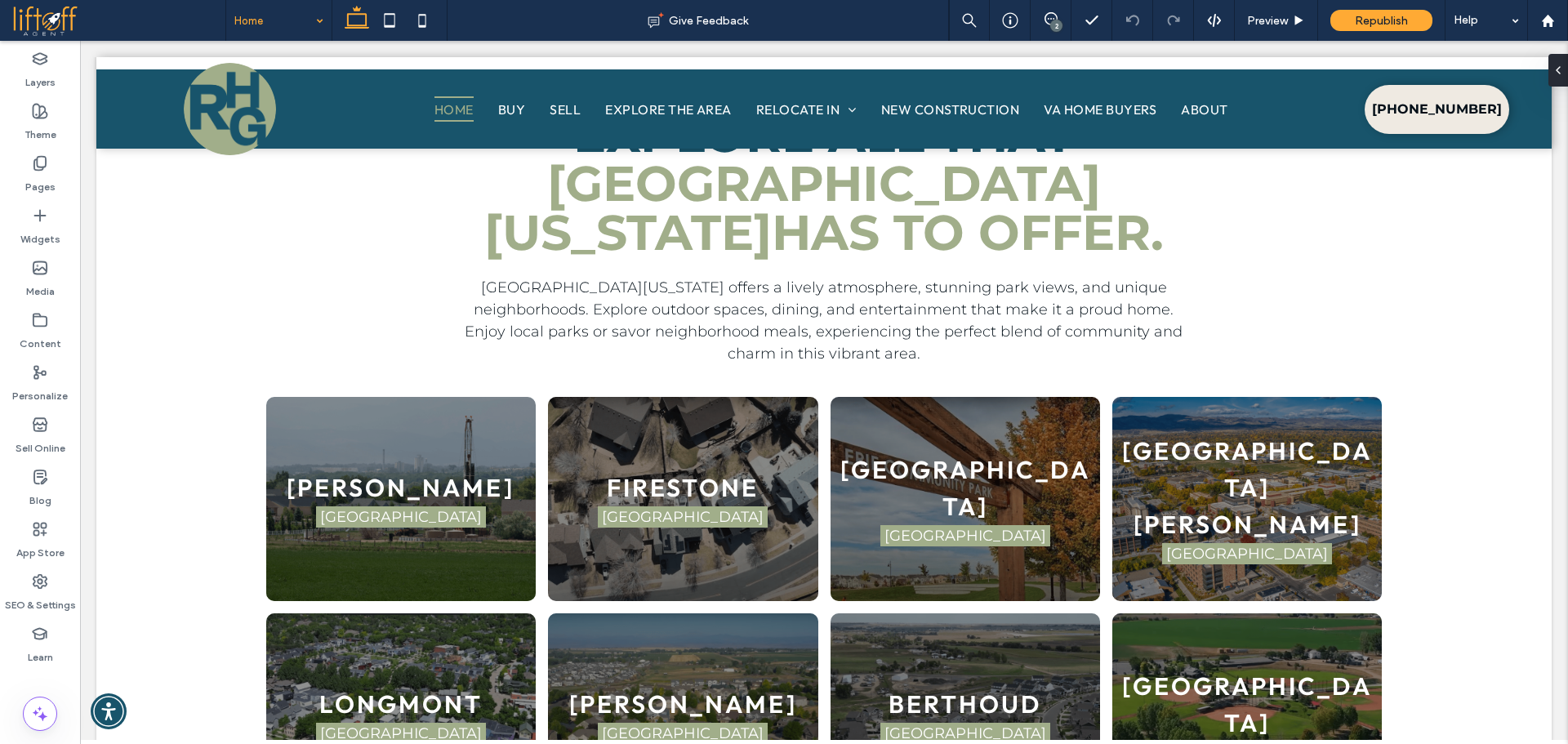
scroll to position [5570, 0]
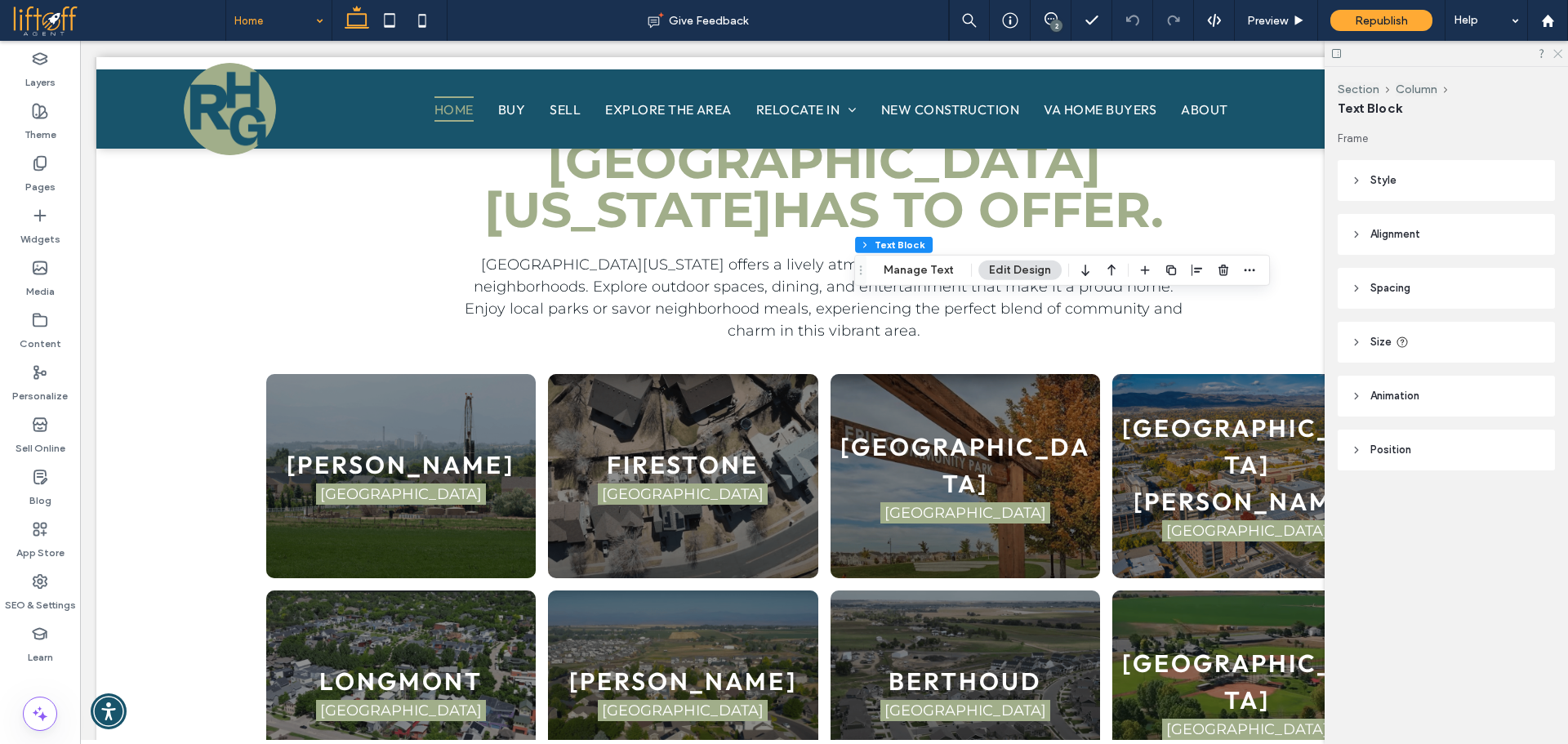
click at [1559, 55] on icon at bounding box center [1557, 52] width 10 height 10
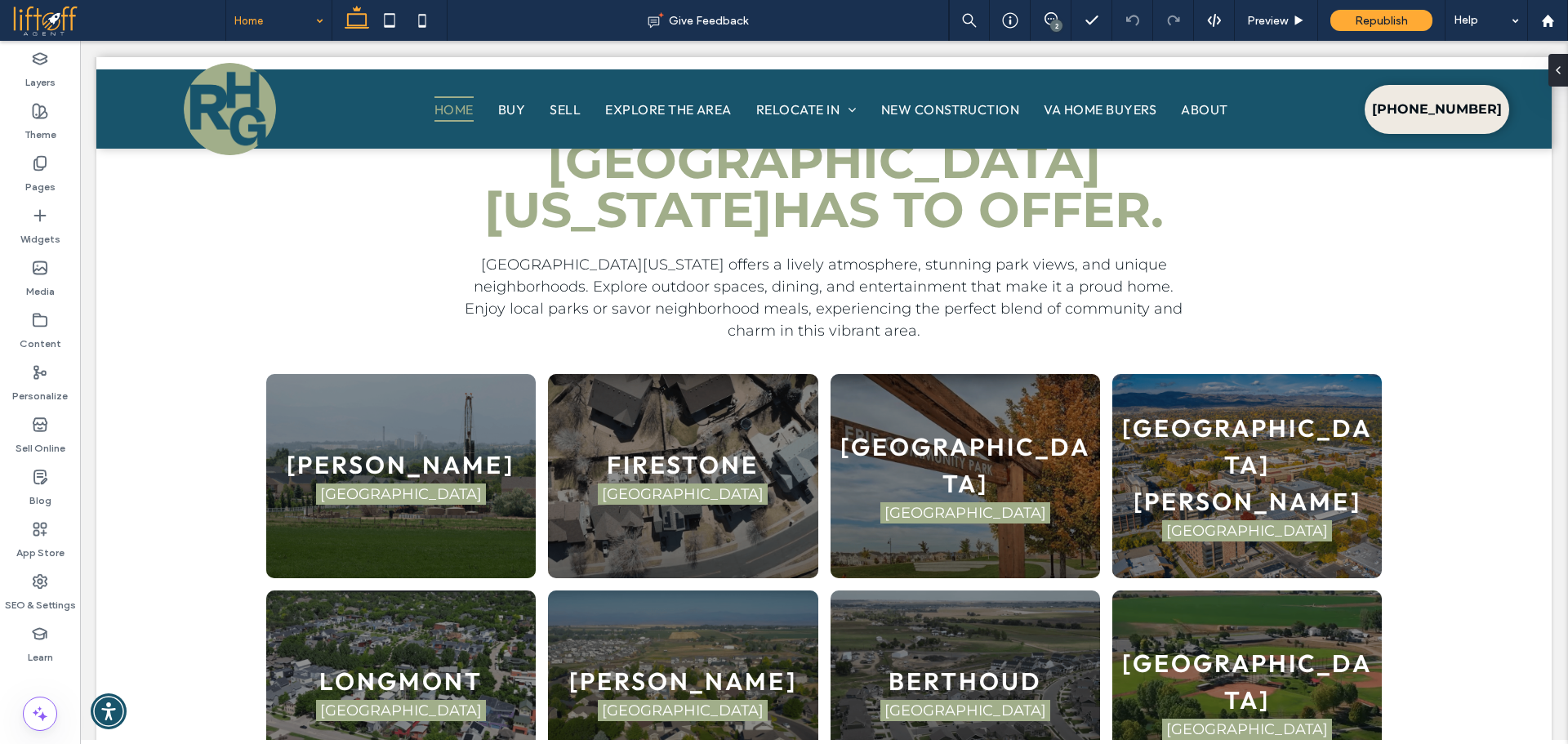
drag, startPoint x: 1336, startPoint y: 351, endPoint x: 1263, endPoint y: 351, distance: 73.0
type input "**"
type input "****"
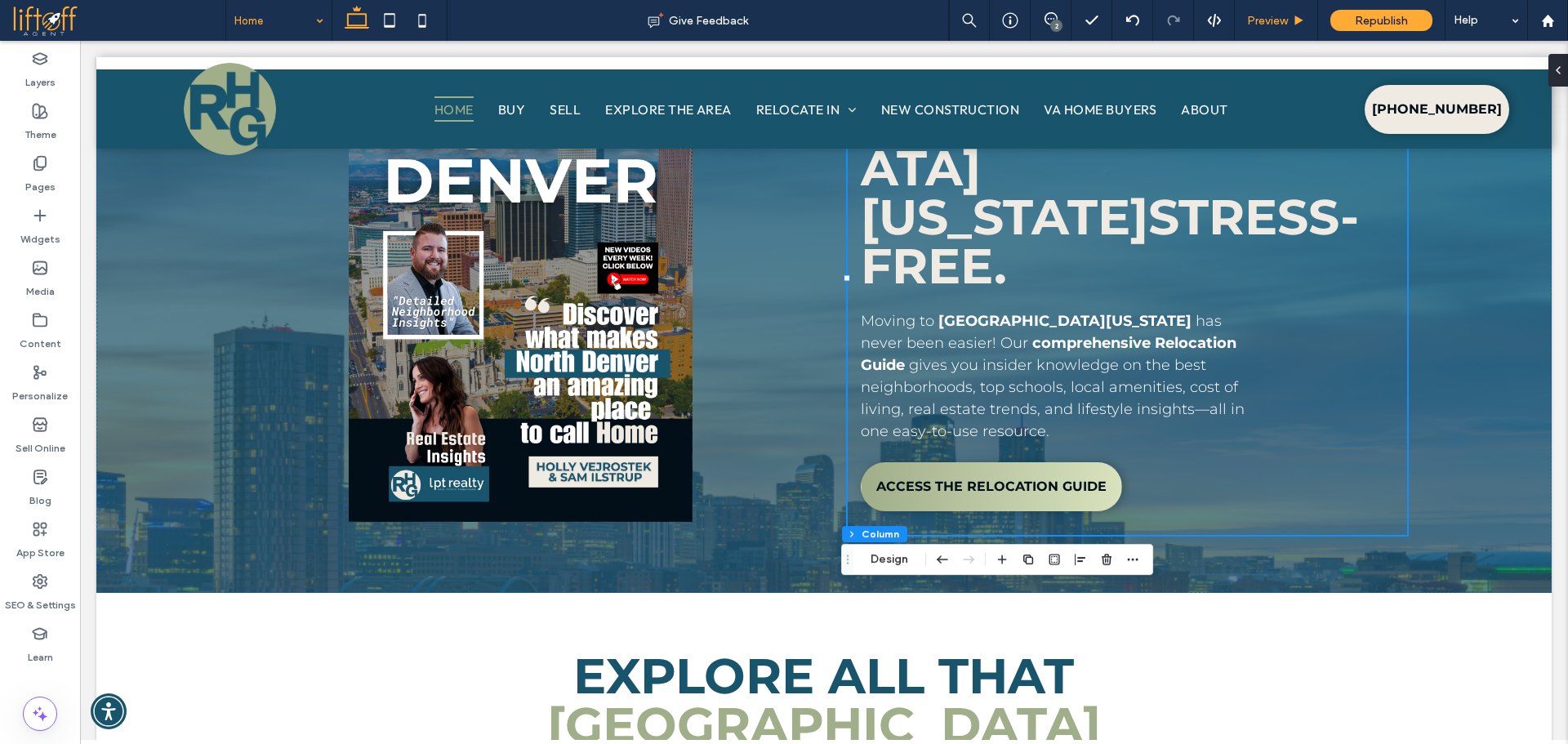
scroll to position [4394, 0]
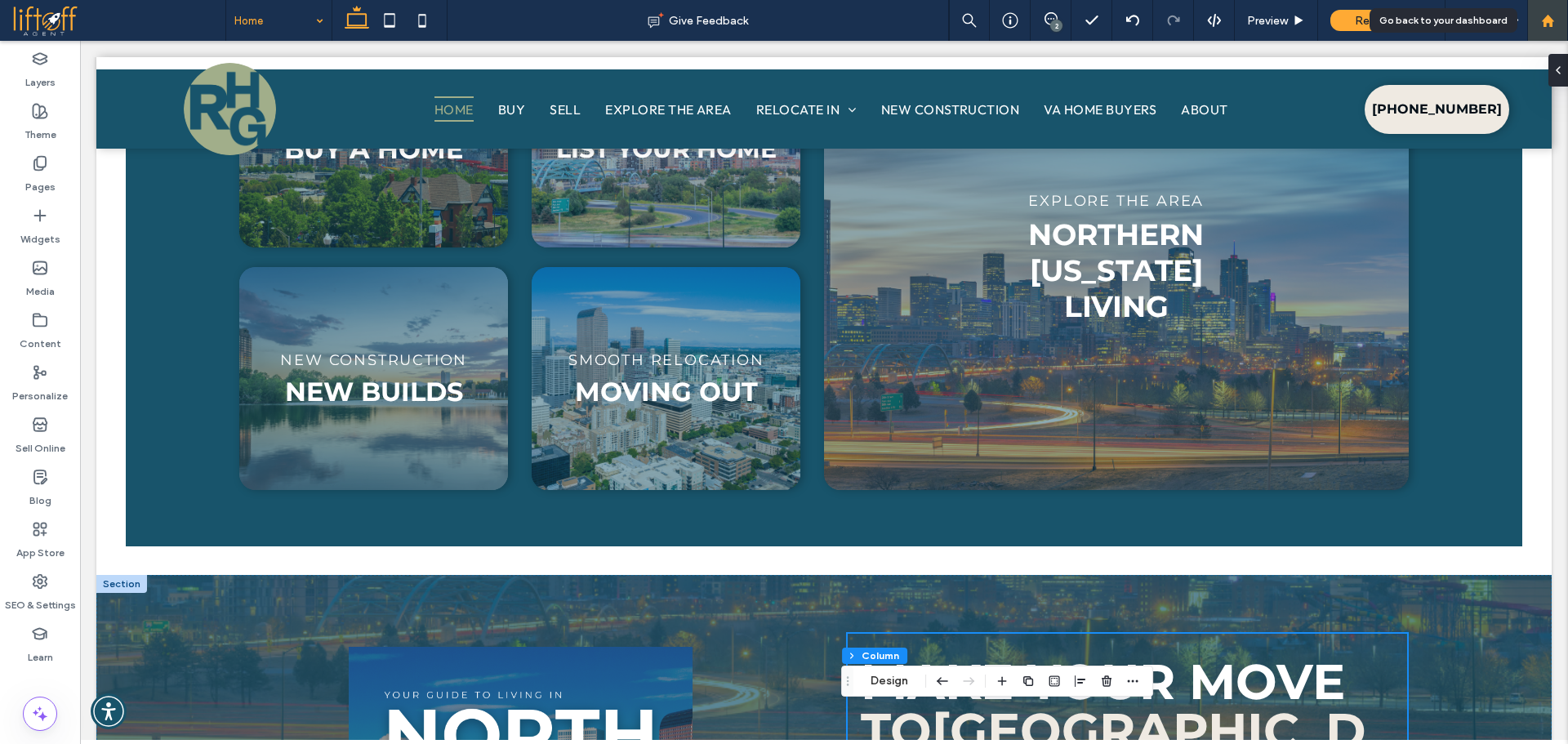
click at [1551, 25] on use at bounding box center [1547, 20] width 12 height 12
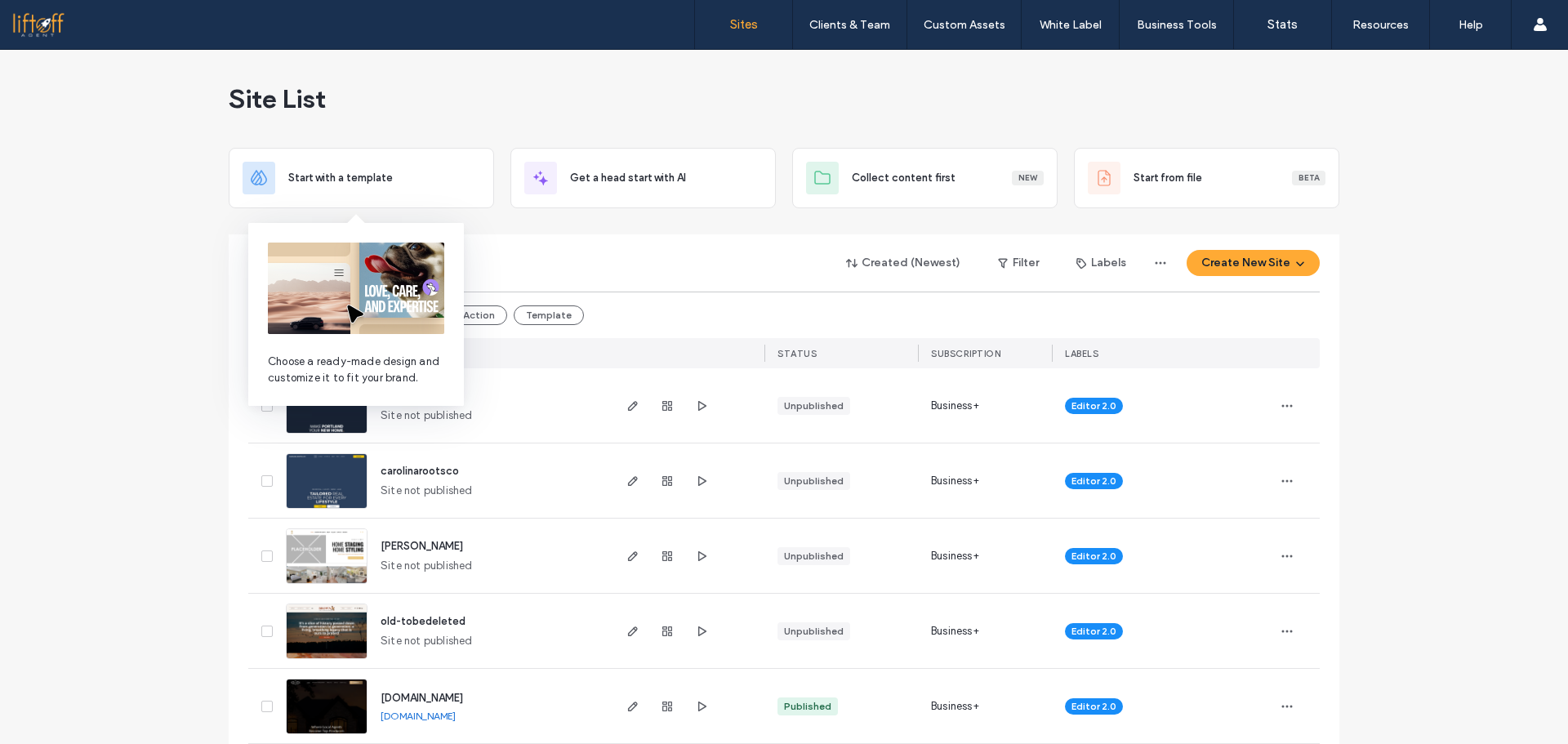
click at [326, 257] on img at bounding box center [355, 288] width 176 height 91
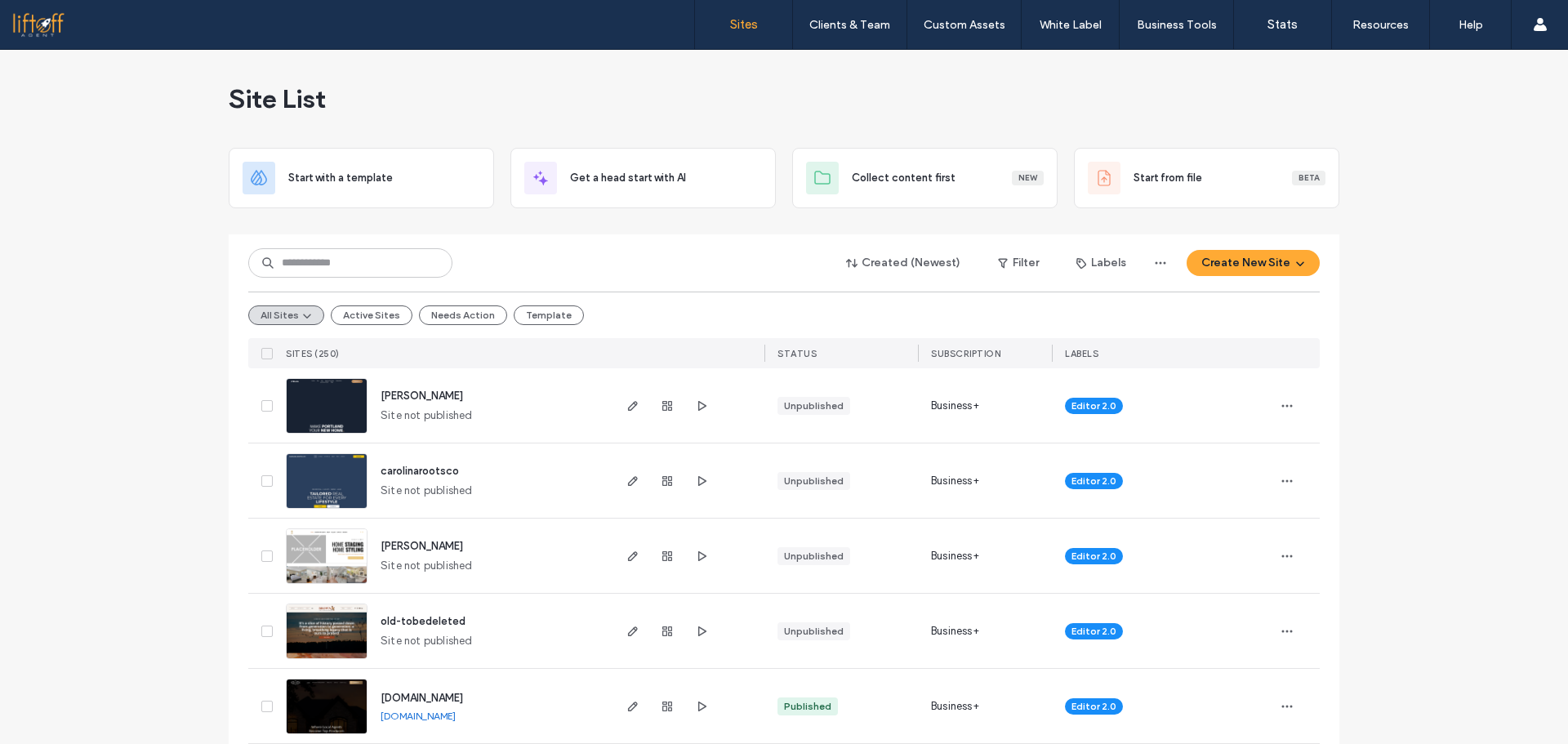
click at [362, 265] on input at bounding box center [350, 263] width 204 height 30
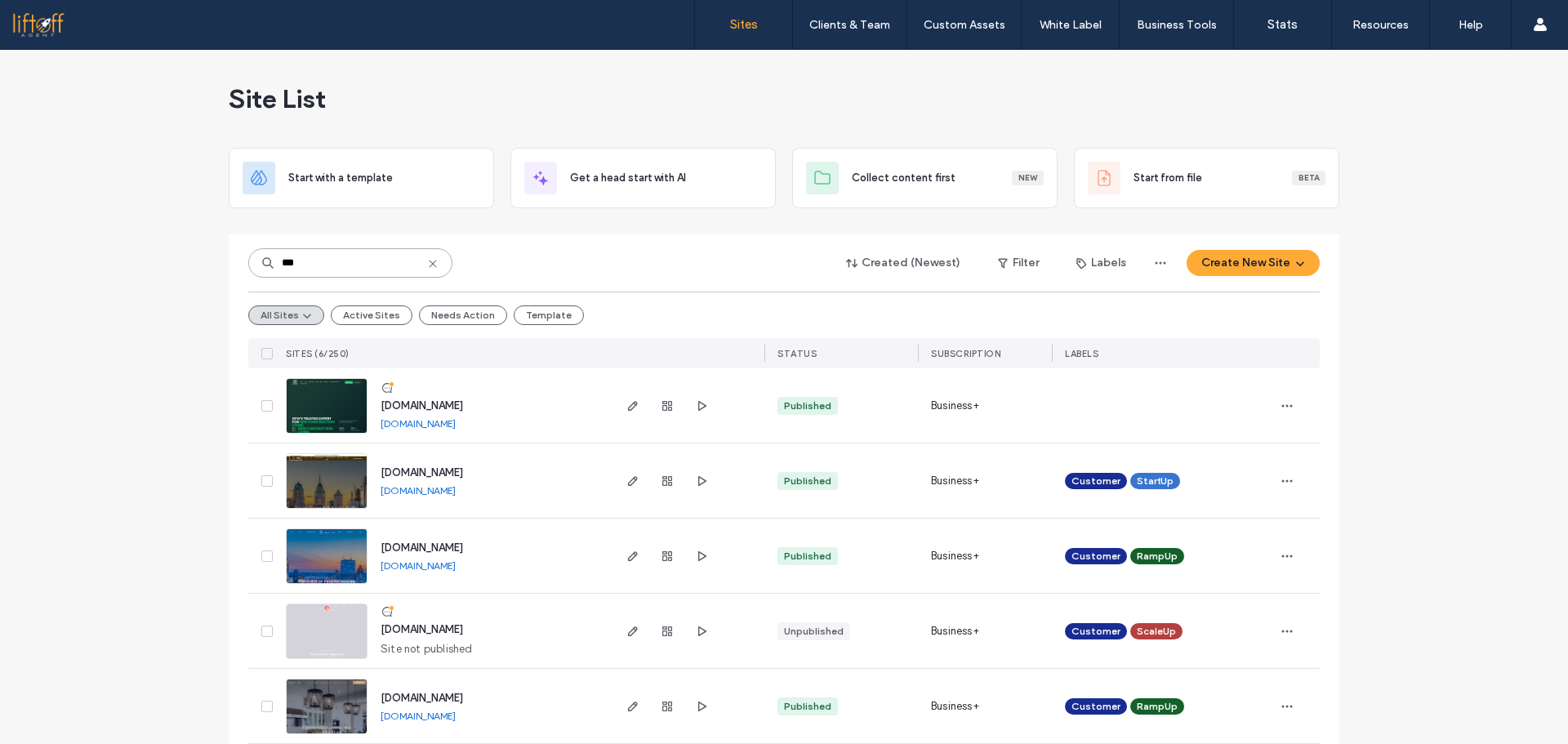
type input "***"
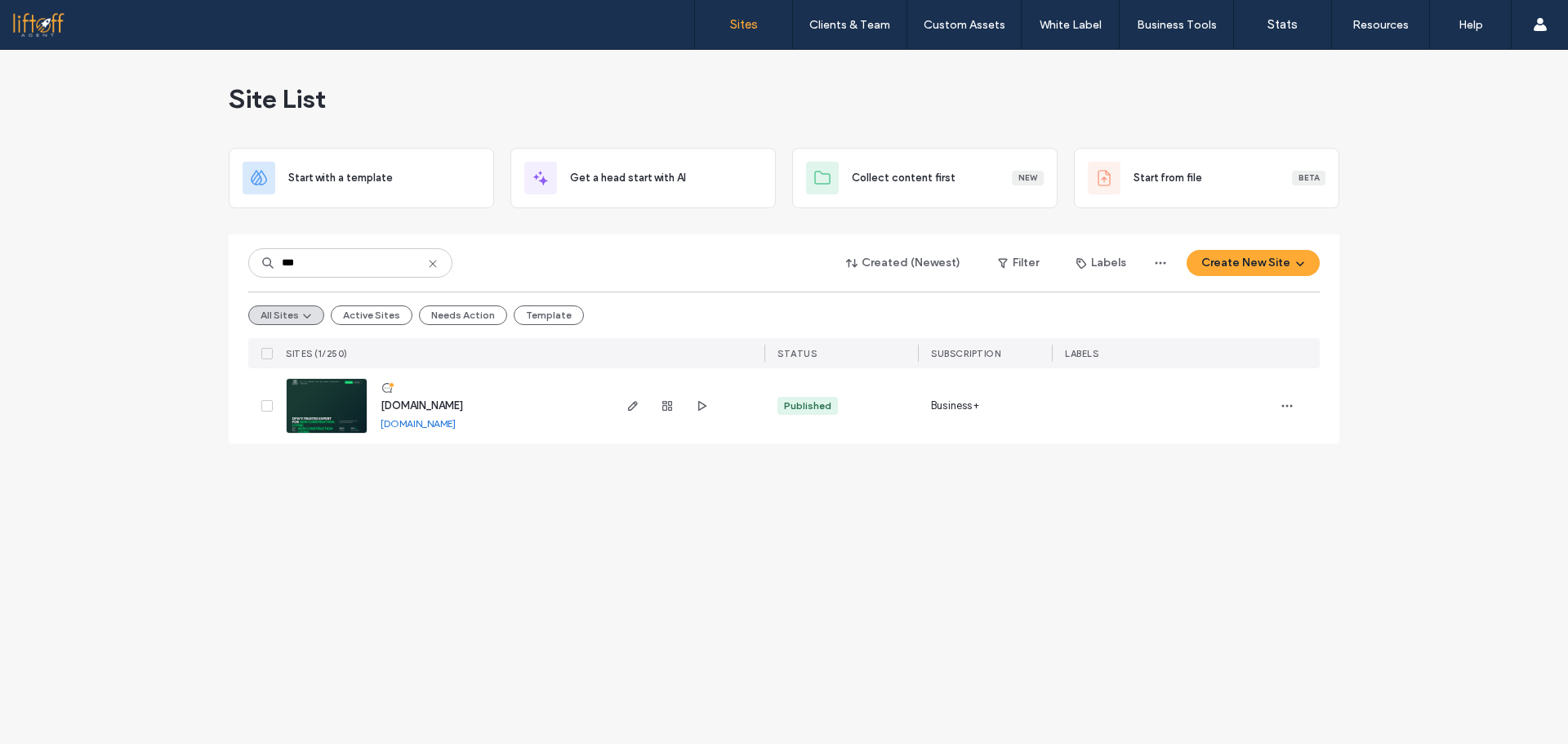
click at [431, 267] on icon at bounding box center [432, 263] width 13 height 13
